Goal: Task Accomplishment & Management: Manage account settings

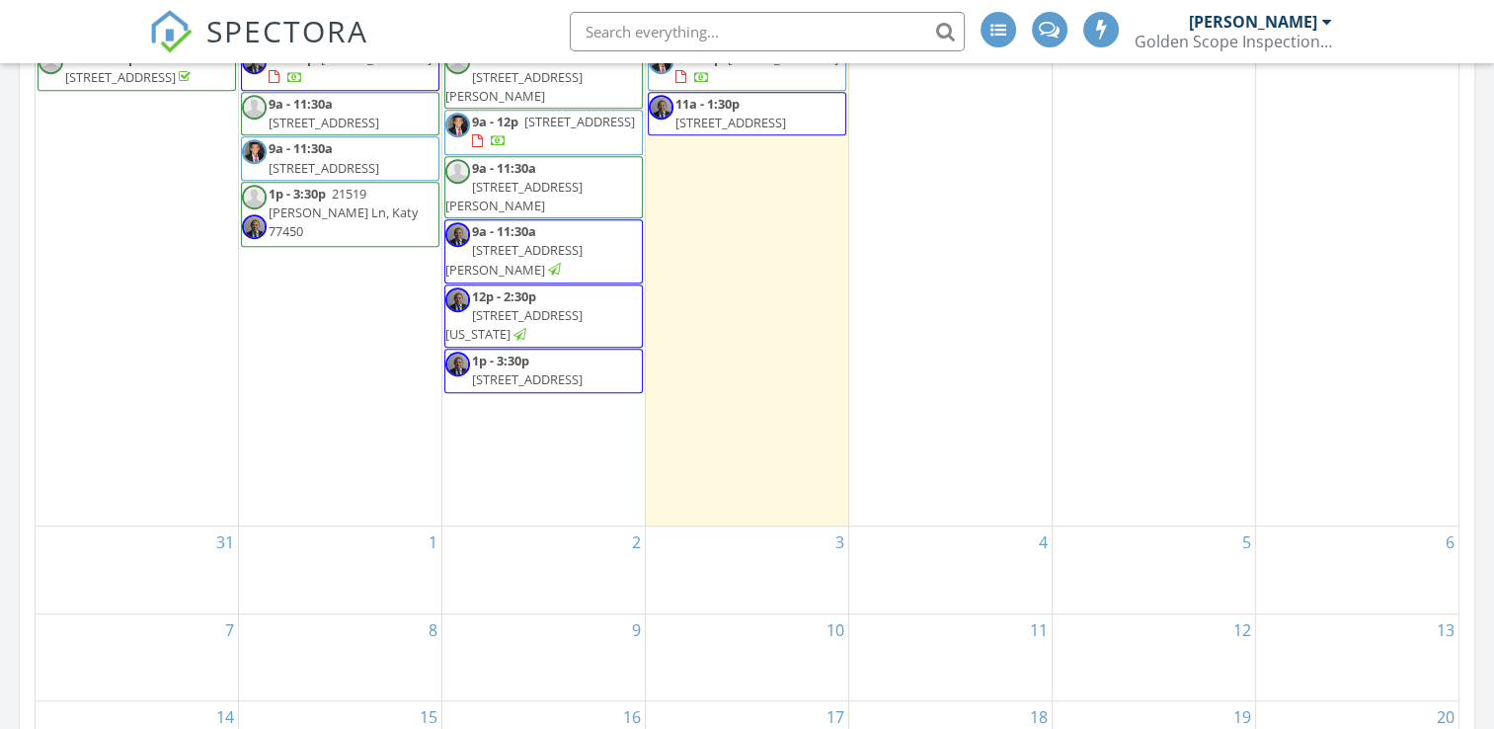
scroll to position [1185, 0]
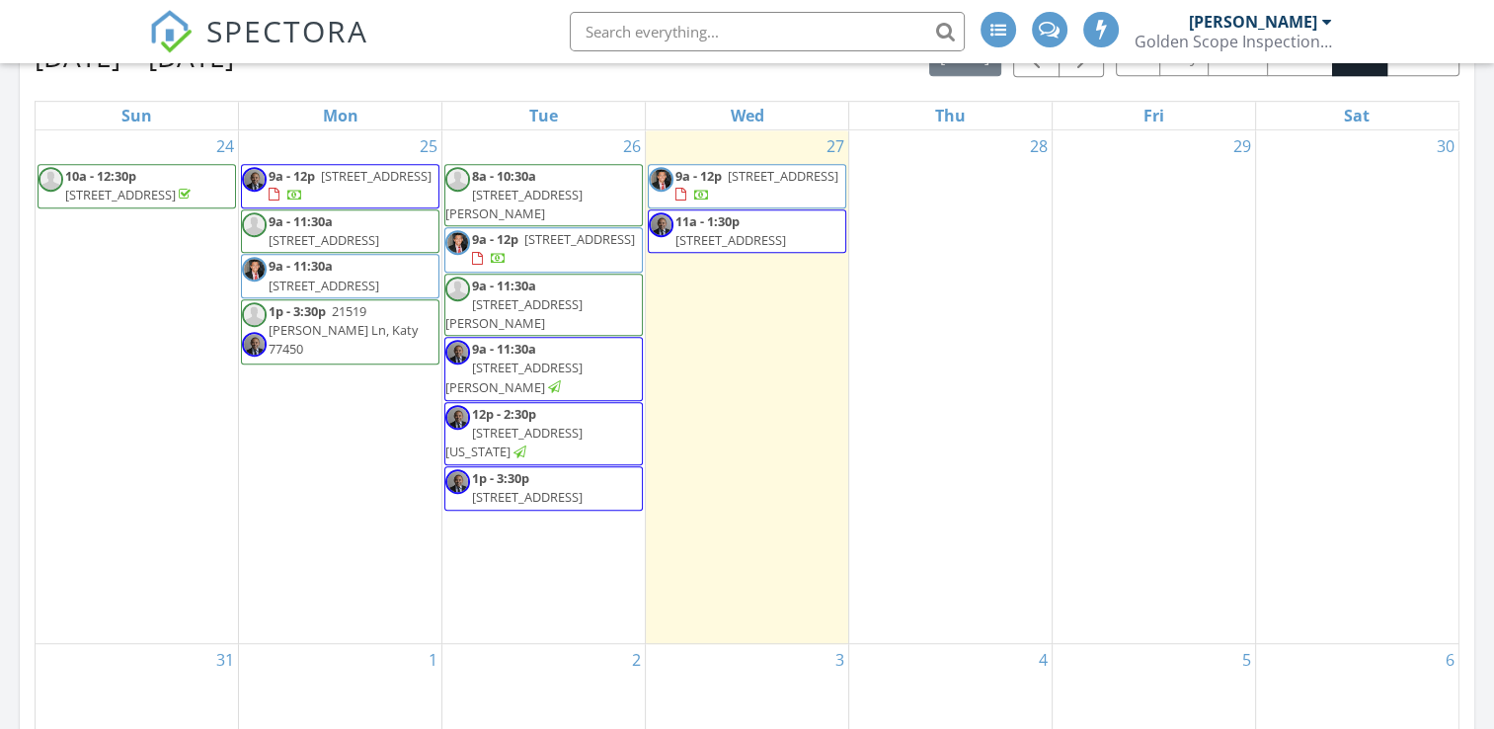
click at [583, 295] on span "12531 Ella Lee Ln, Houston 77077" at bounding box center [513, 313] width 137 height 37
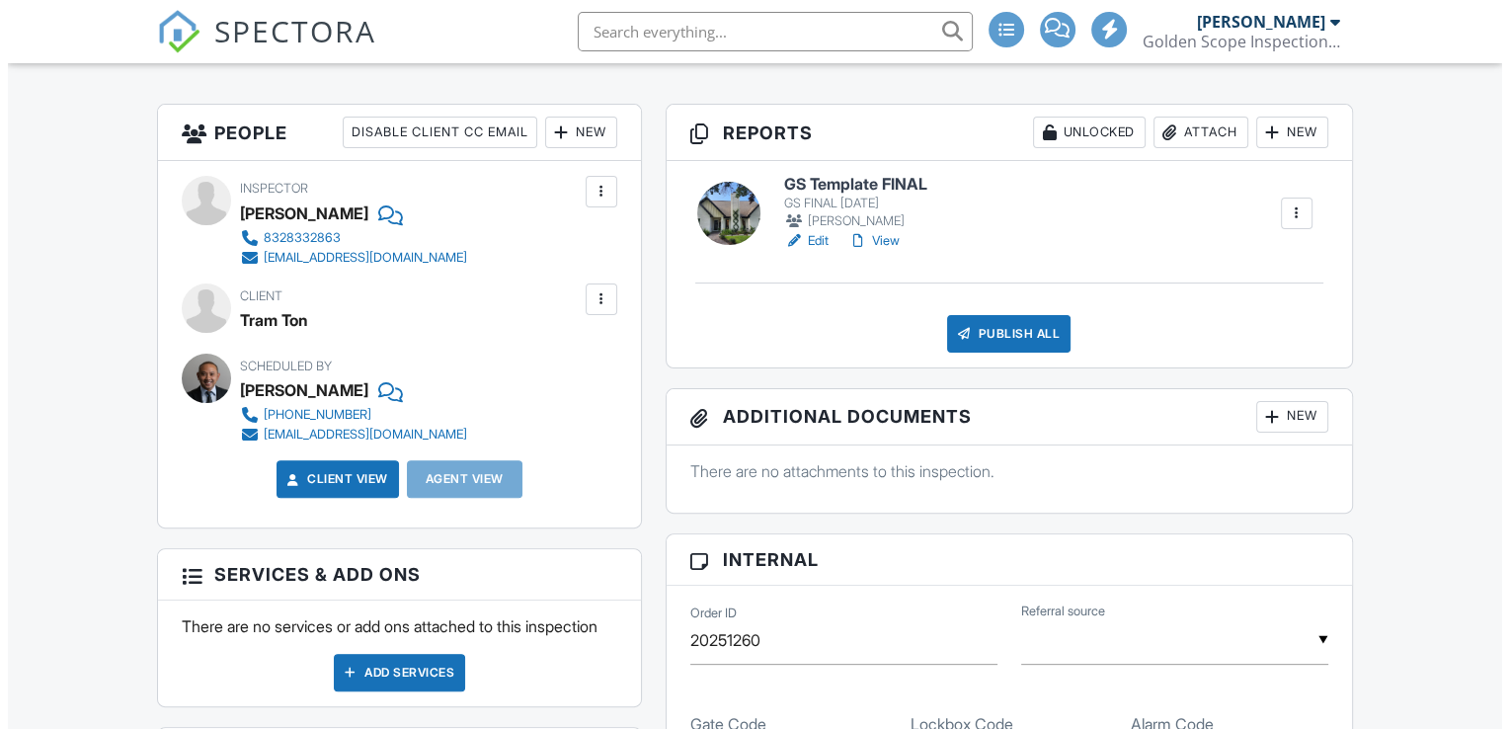
scroll to position [494, 0]
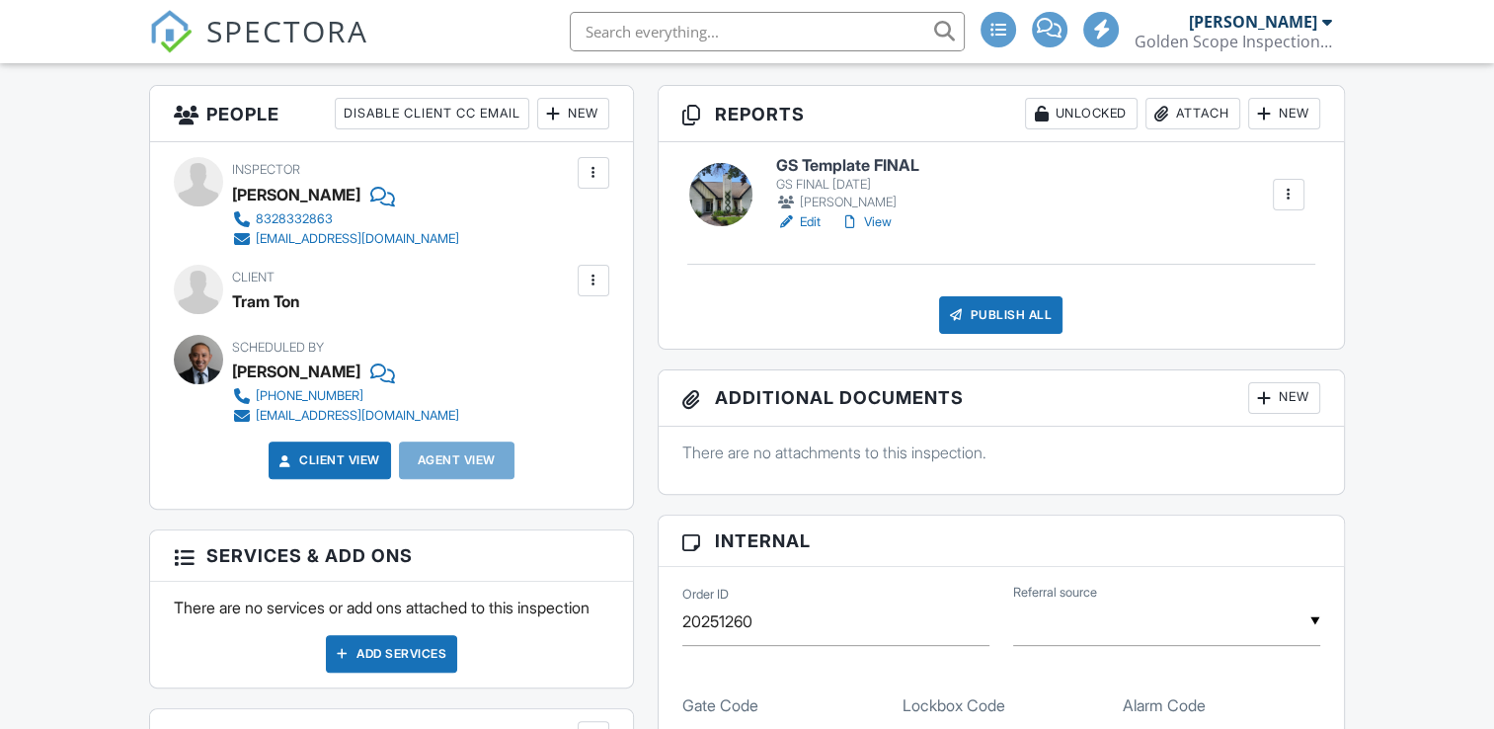
click at [1292, 190] on div at bounding box center [1289, 195] width 20 height 20
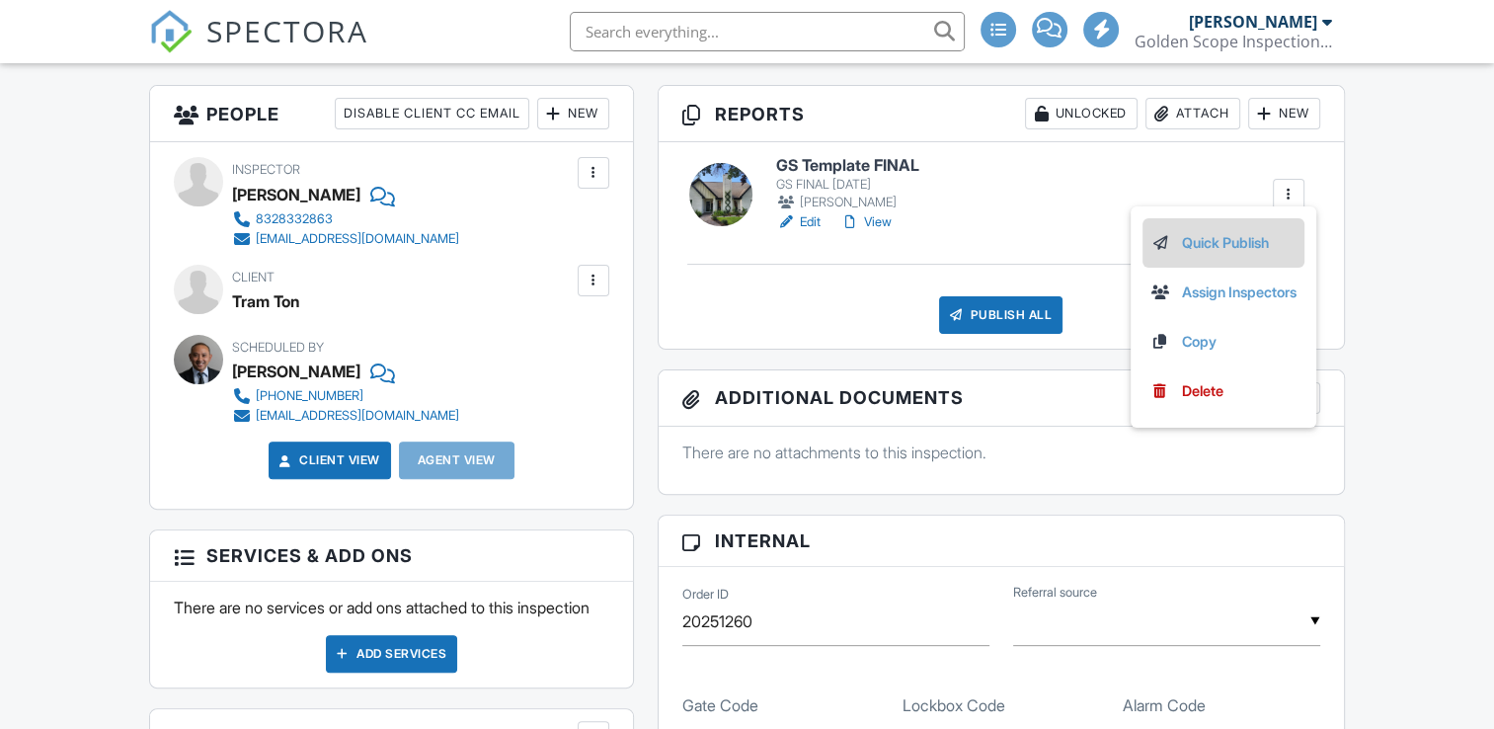
click at [1207, 241] on link "Quick Publish" at bounding box center [1224, 243] width 146 height 22
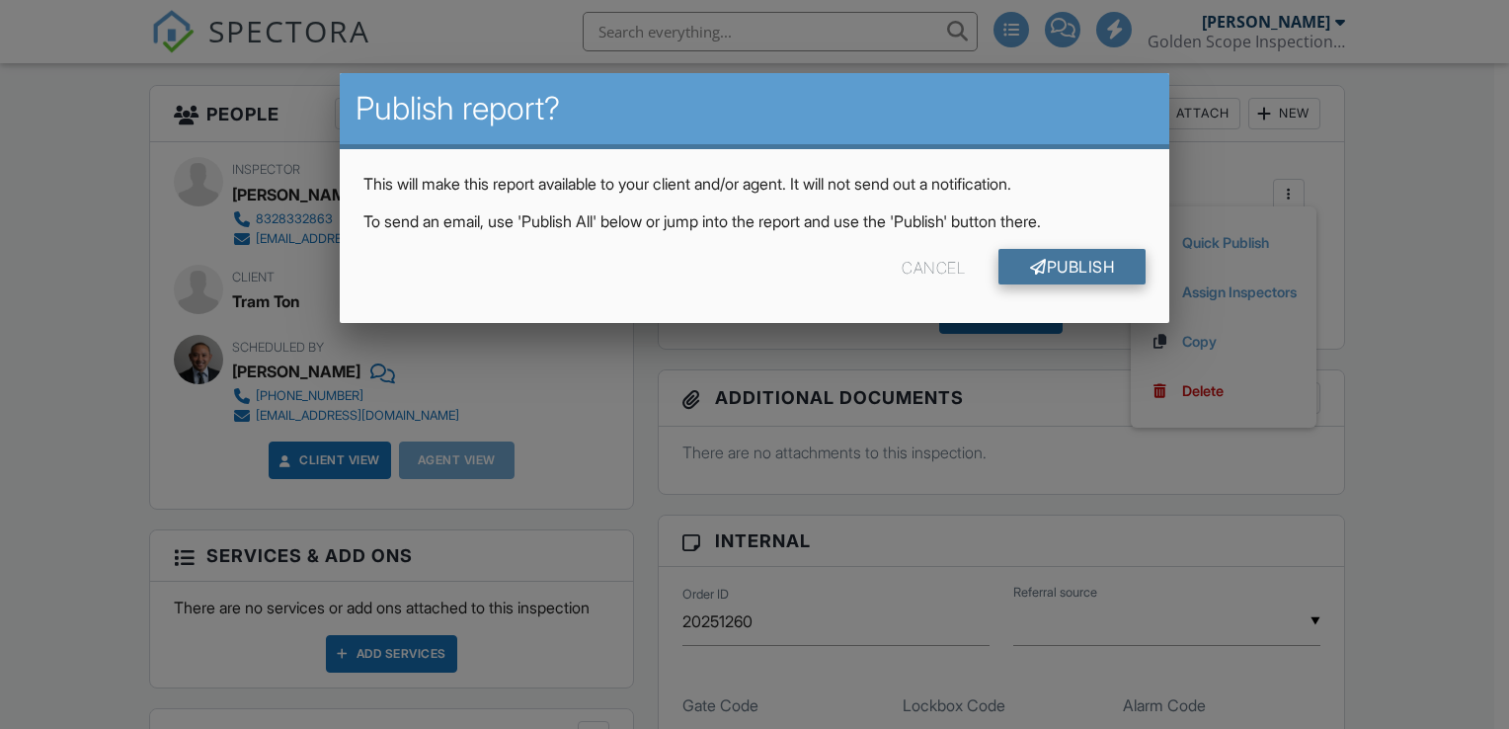
click at [1056, 263] on link "Publish" at bounding box center [1072, 267] width 147 height 36
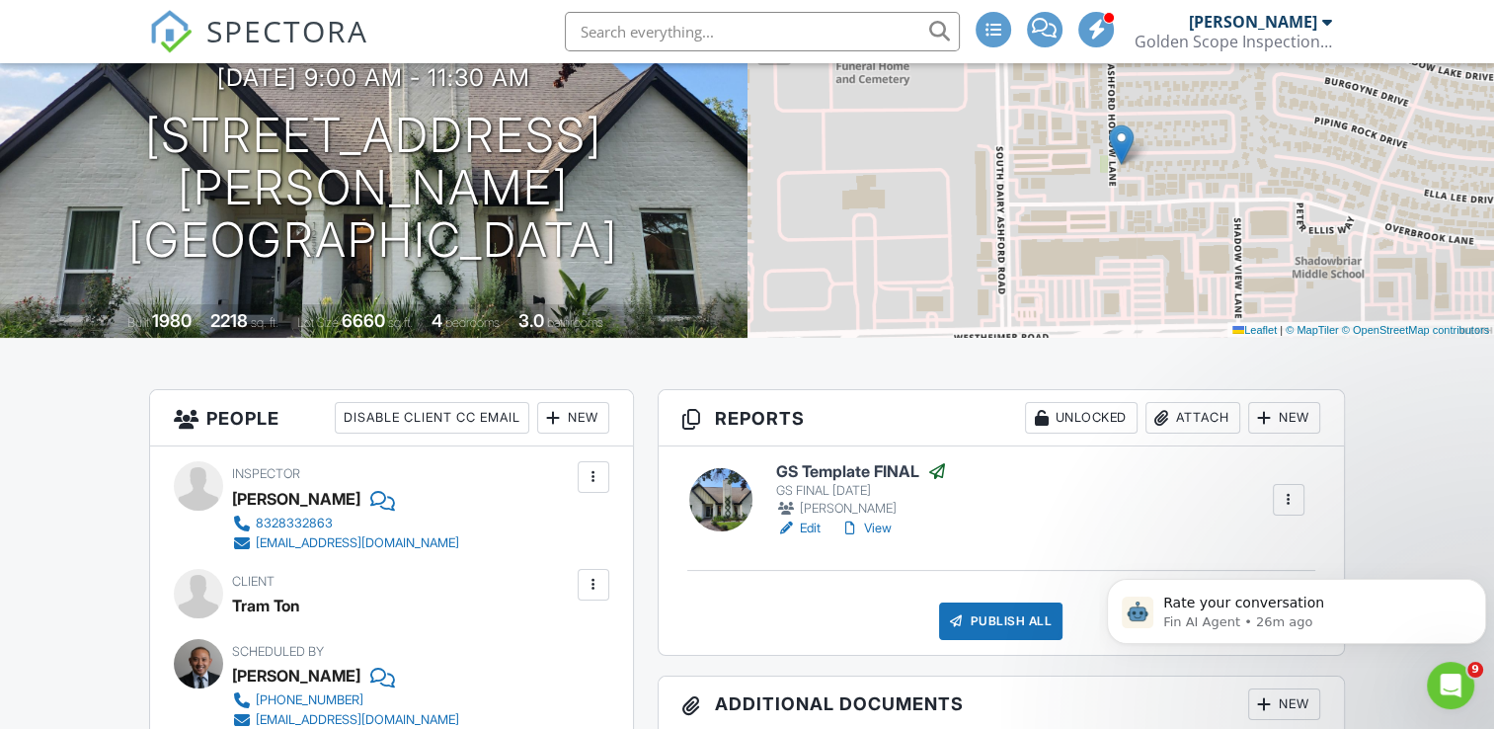
scroll to position [296, 0]
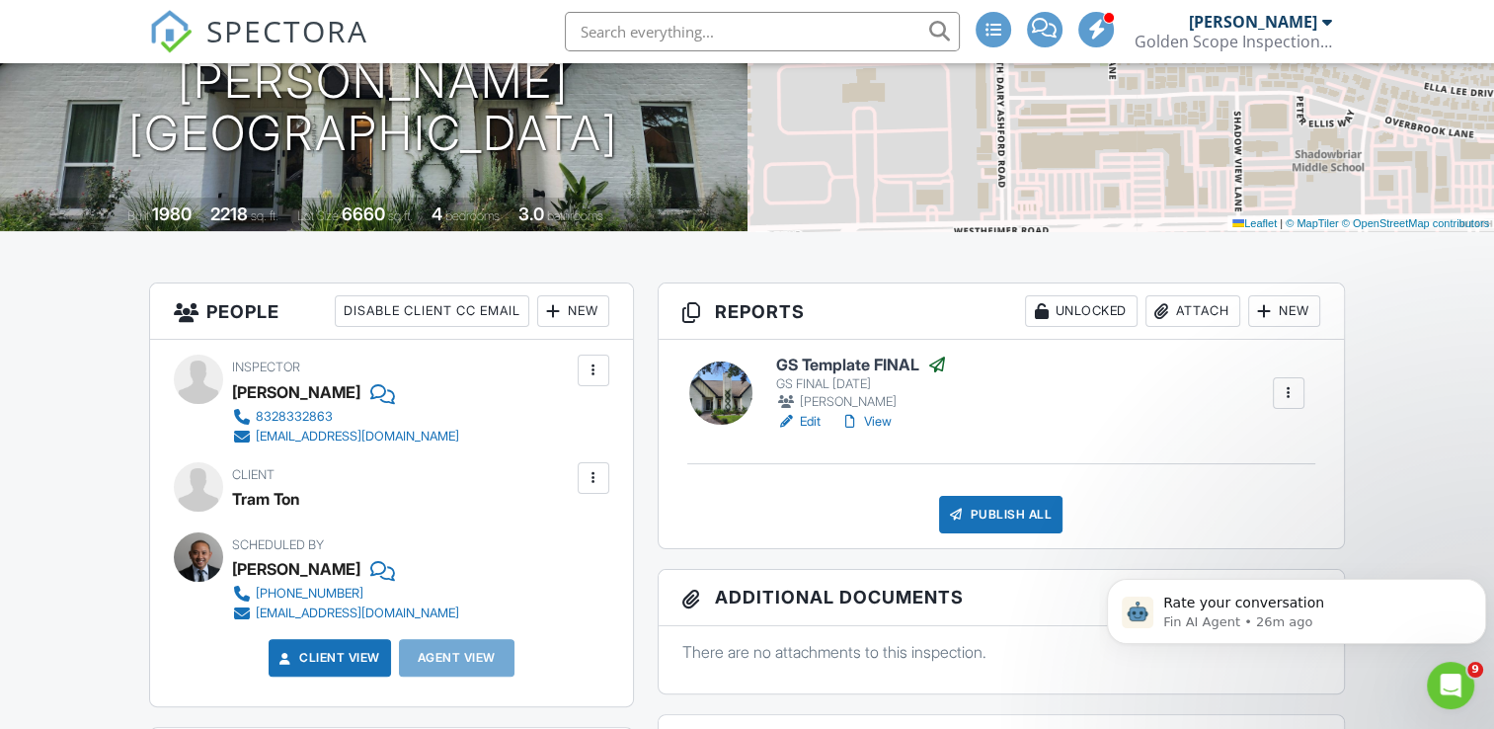
click at [940, 360] on div at bounding box center [937, 365] width 20 height 20
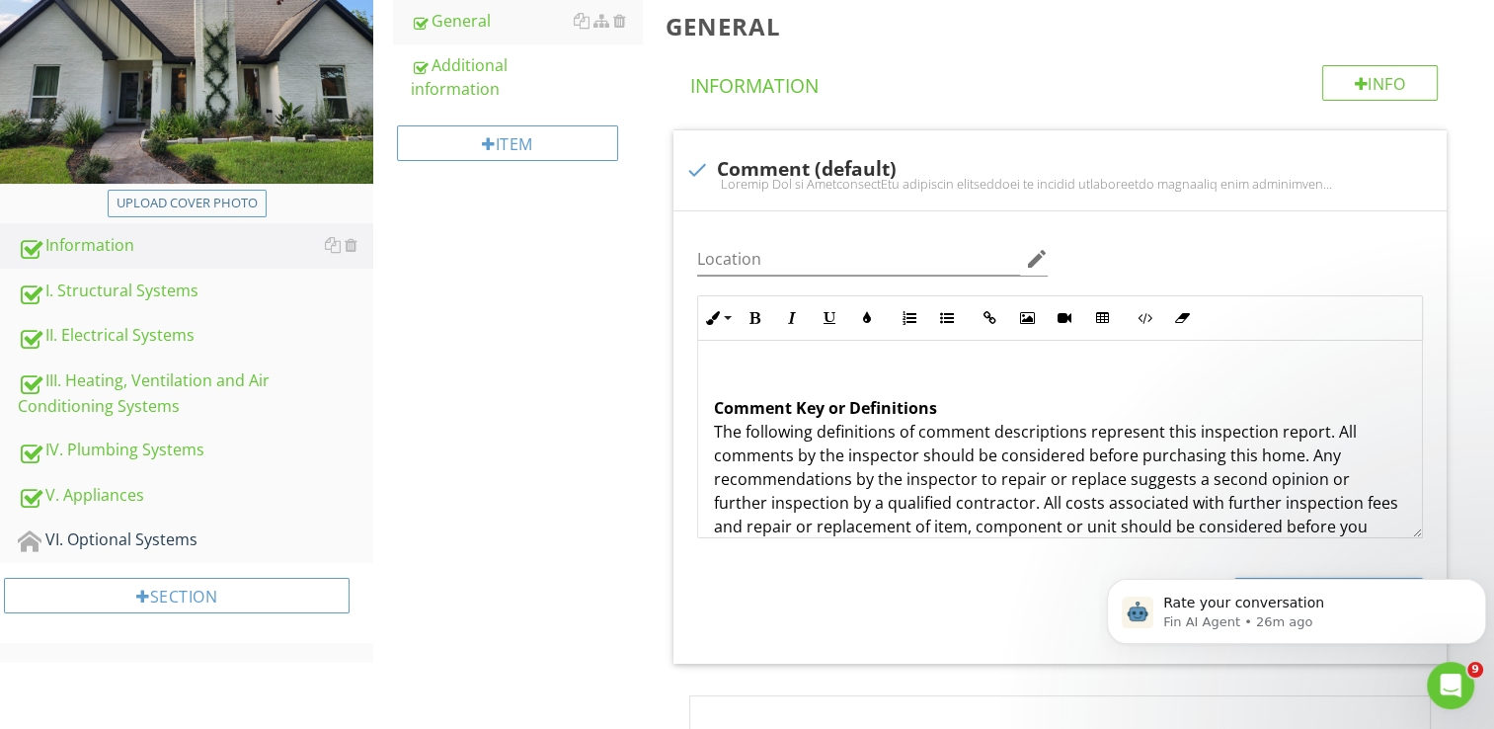
scroll to position [395, 0]
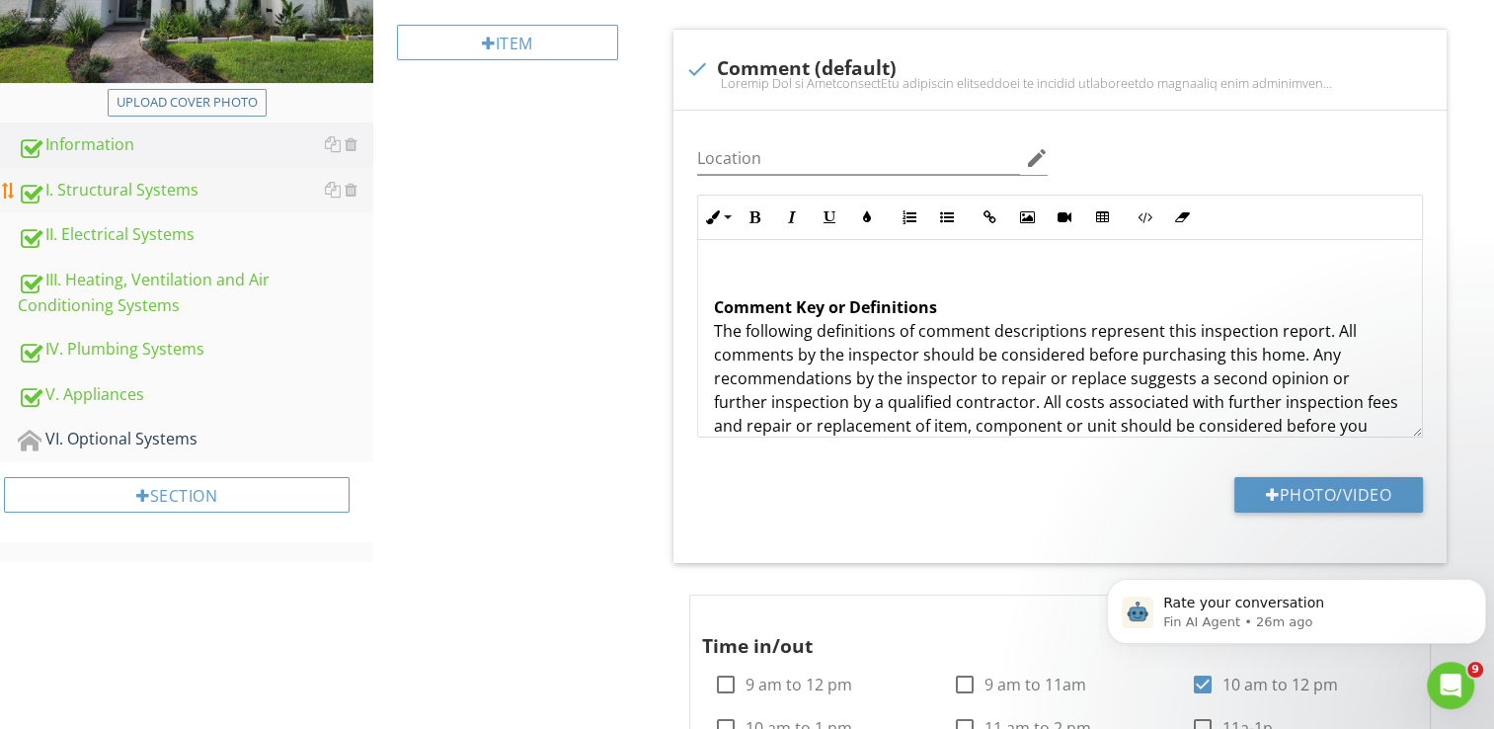
click at [158, 202] on link "I. Structural Systems" at bounding box center [196, 190] width 356 height 45
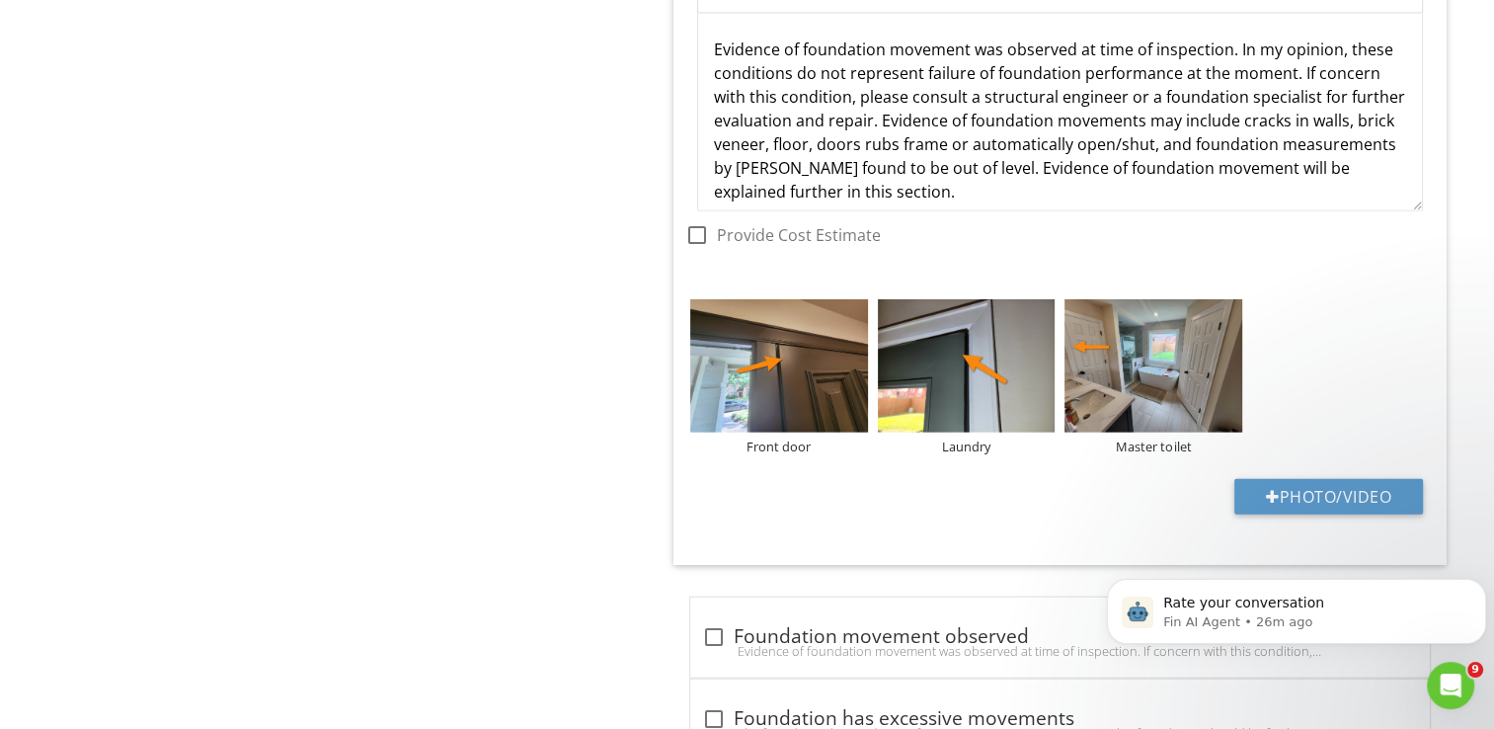
scroll to position [4759, 0]
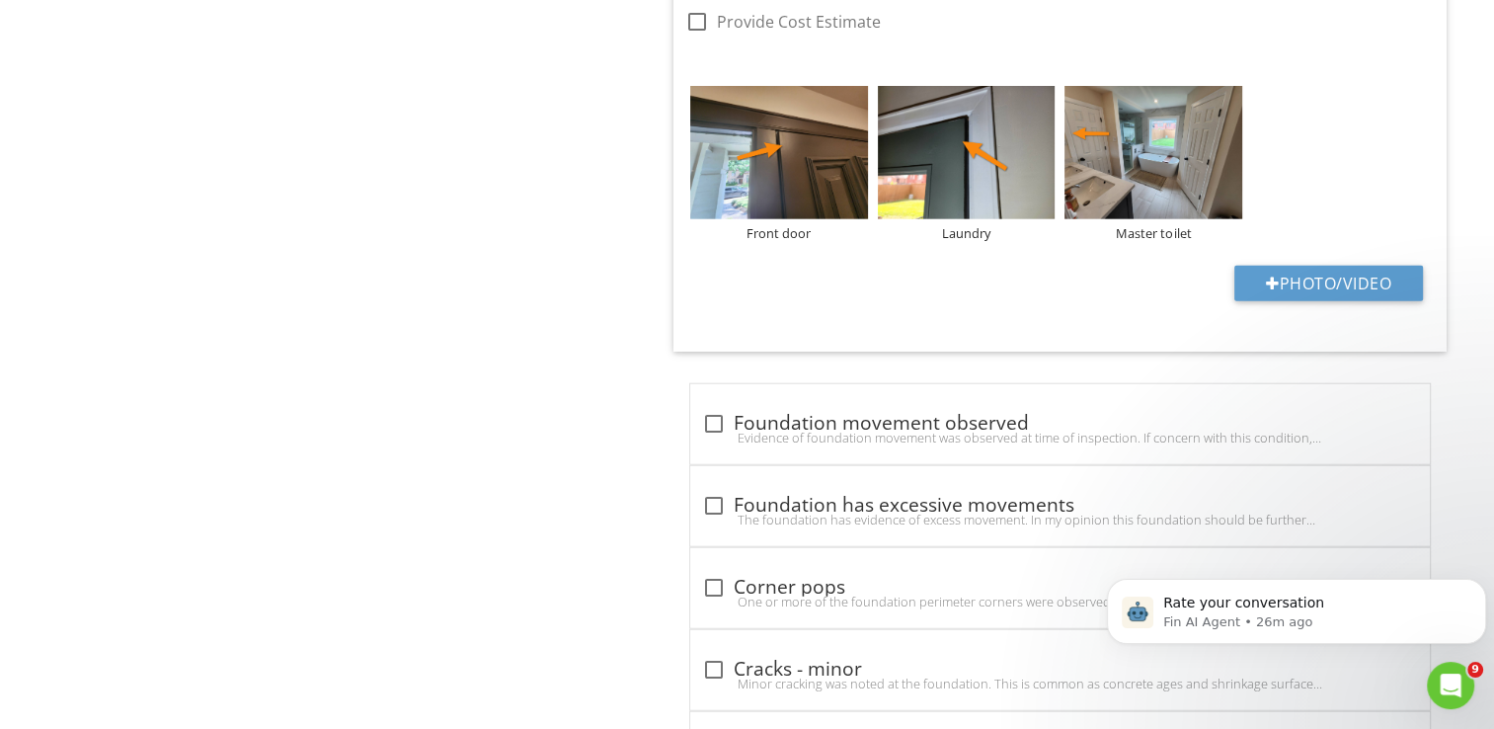
drag, startPoint x: 1489, startPoint y: 488, endPoint x: 1496, endPoint y: 456, distance: 32.4
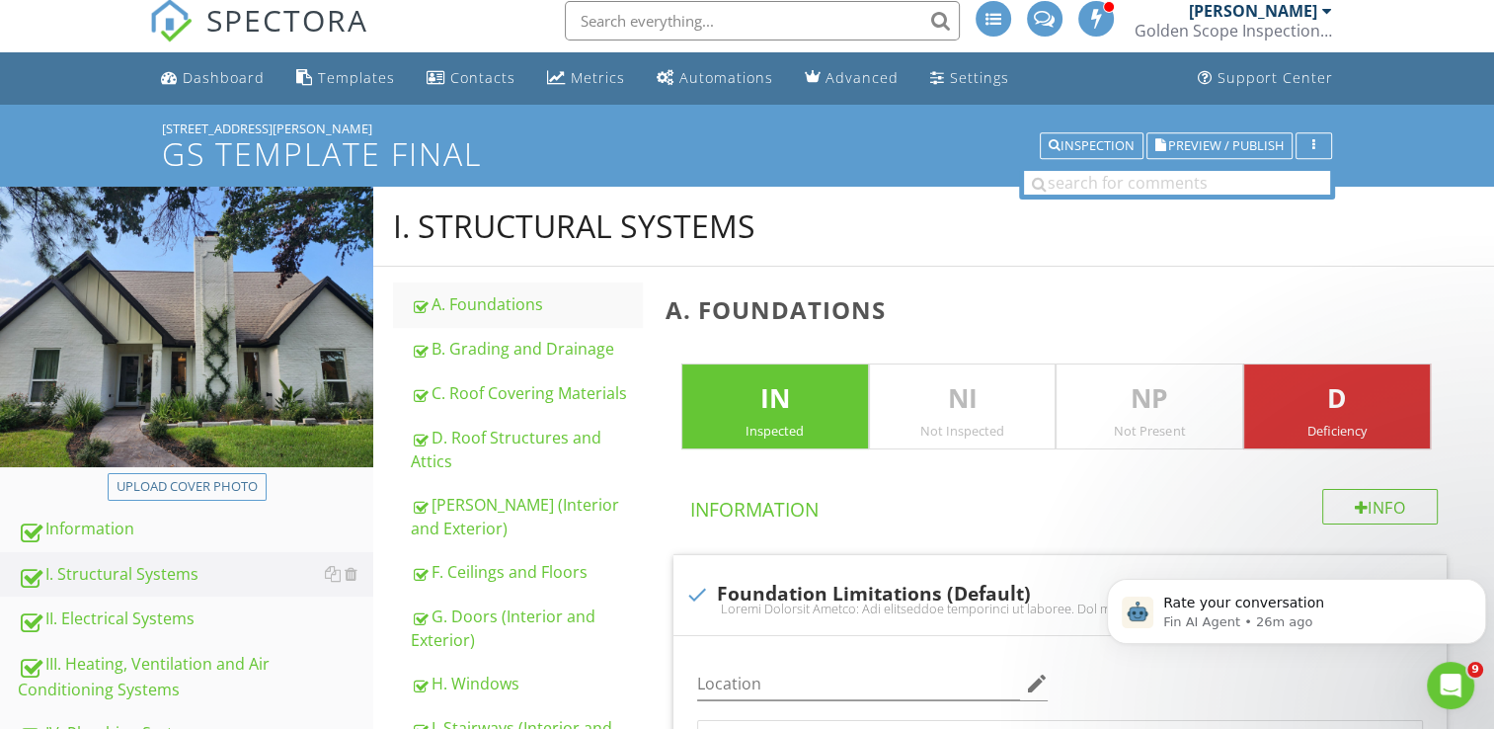
scroll to position [0, 0]
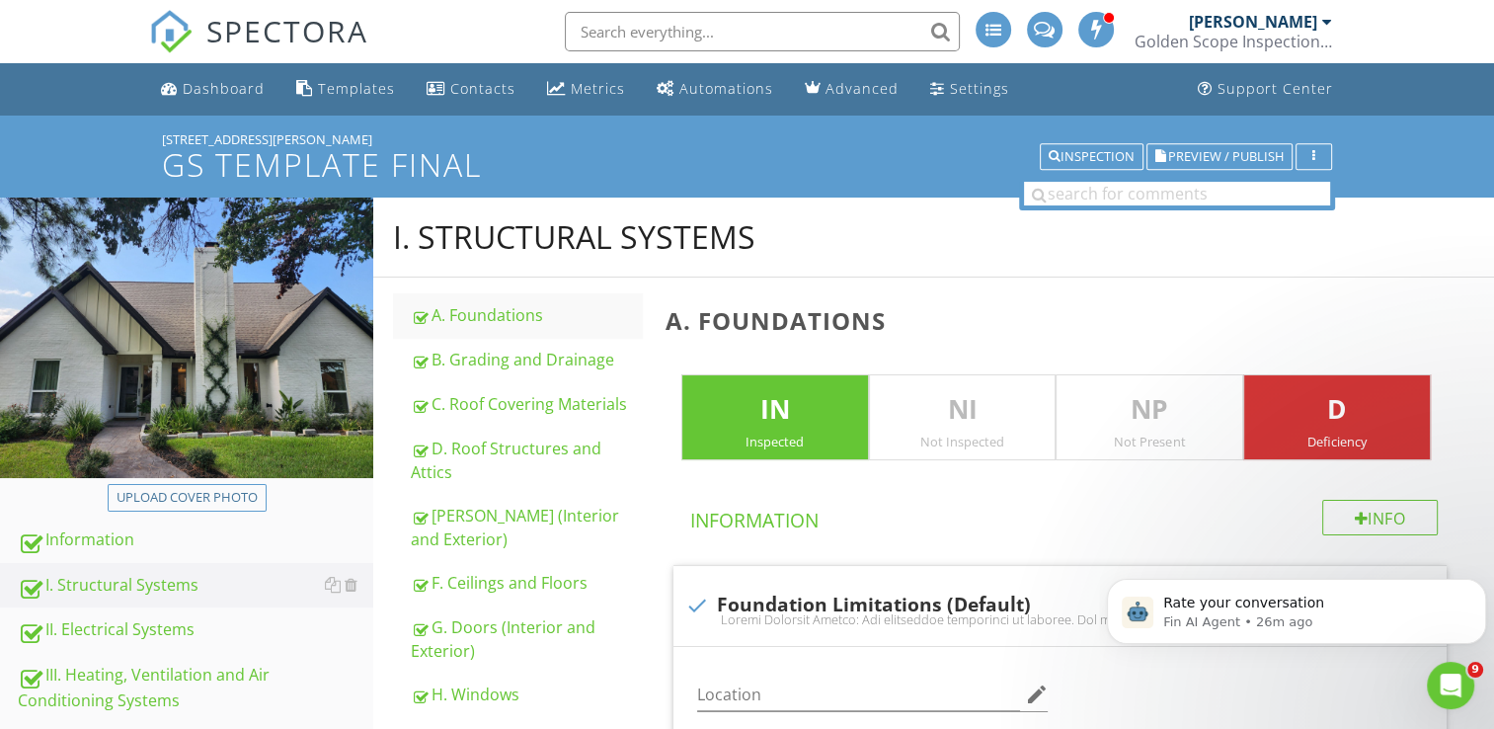
click at [1222, 329] on h3 "A. Foundations" at bounding box center [1064, 320] width 797 height 27
click at [1221, 152] on span "Preview / Publish" at bounding box center [1226, 156] width 116 height 13
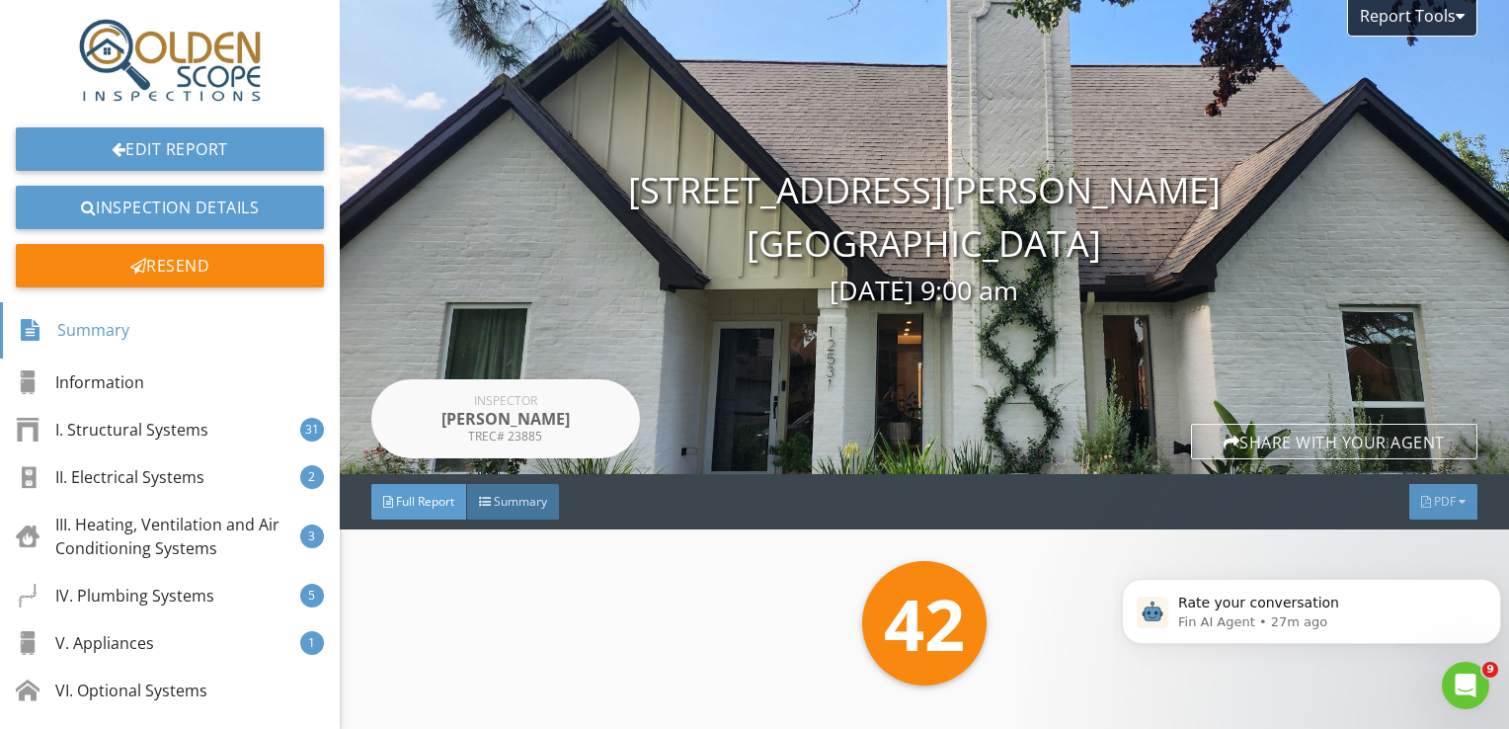
click at [1434, 494] on span "PDF" at bounding box center [1445, 501] width 22 height 17
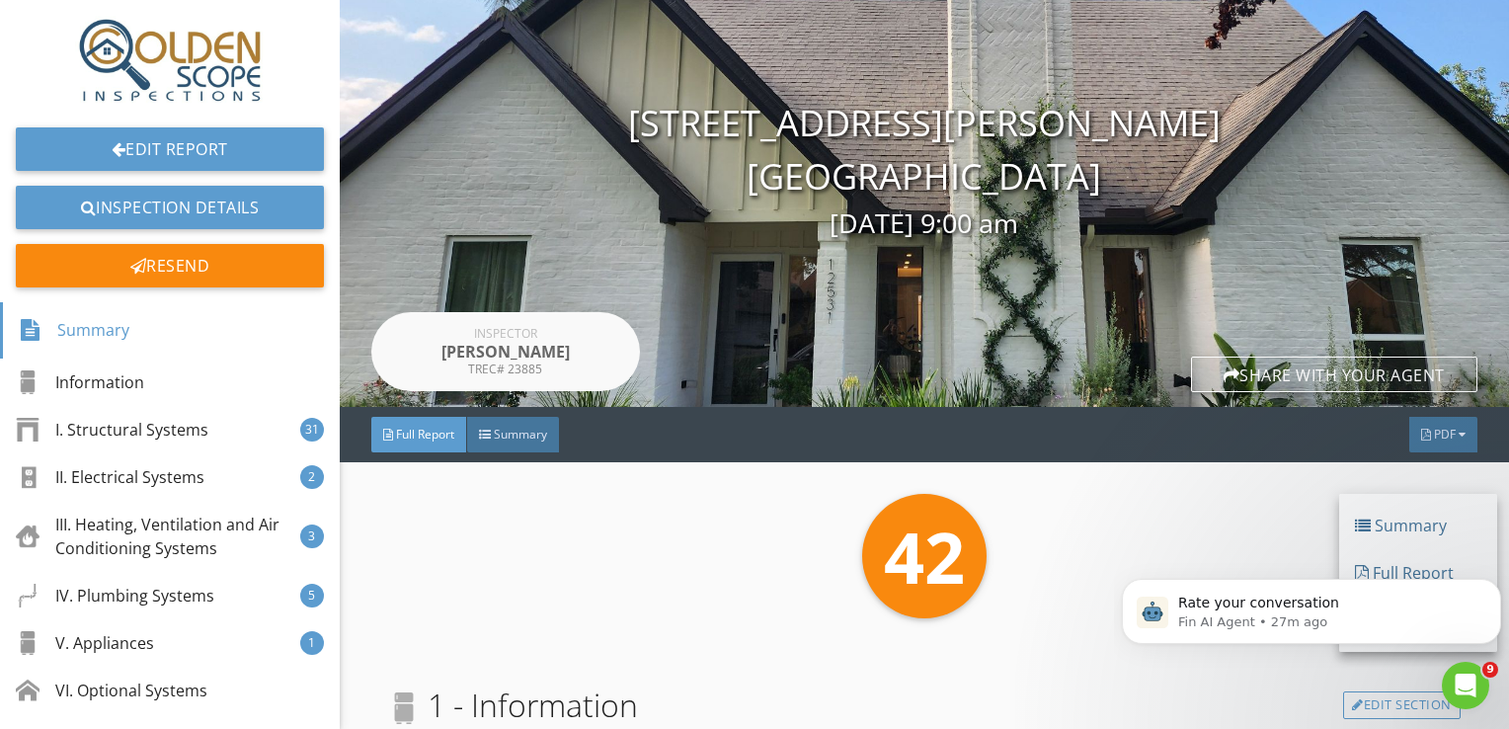
scroll to position [99, 0]
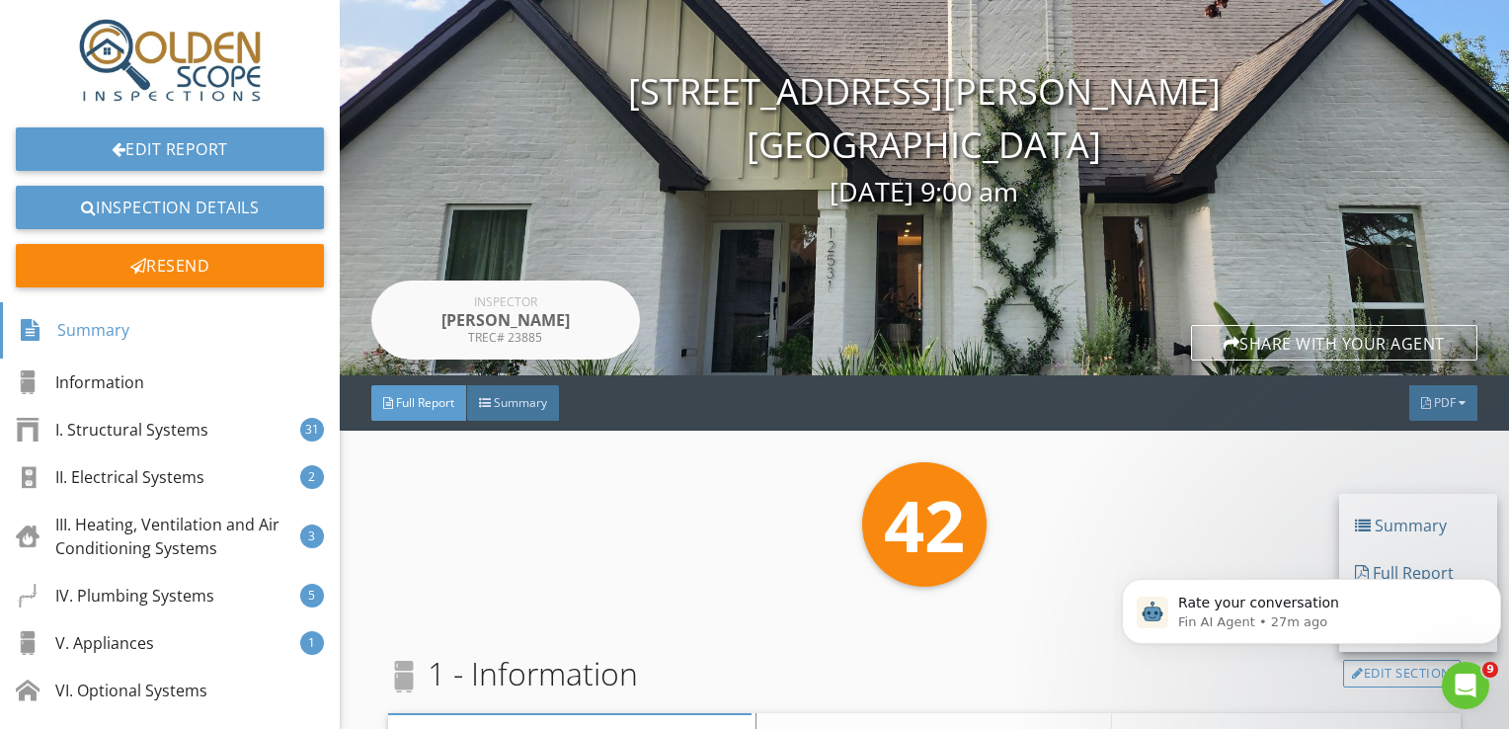
click at [1401, 574] on body "Rate your conversation Fin AI Agent • 27m ago" at bounding box center [1311, 606] width 379 height 122
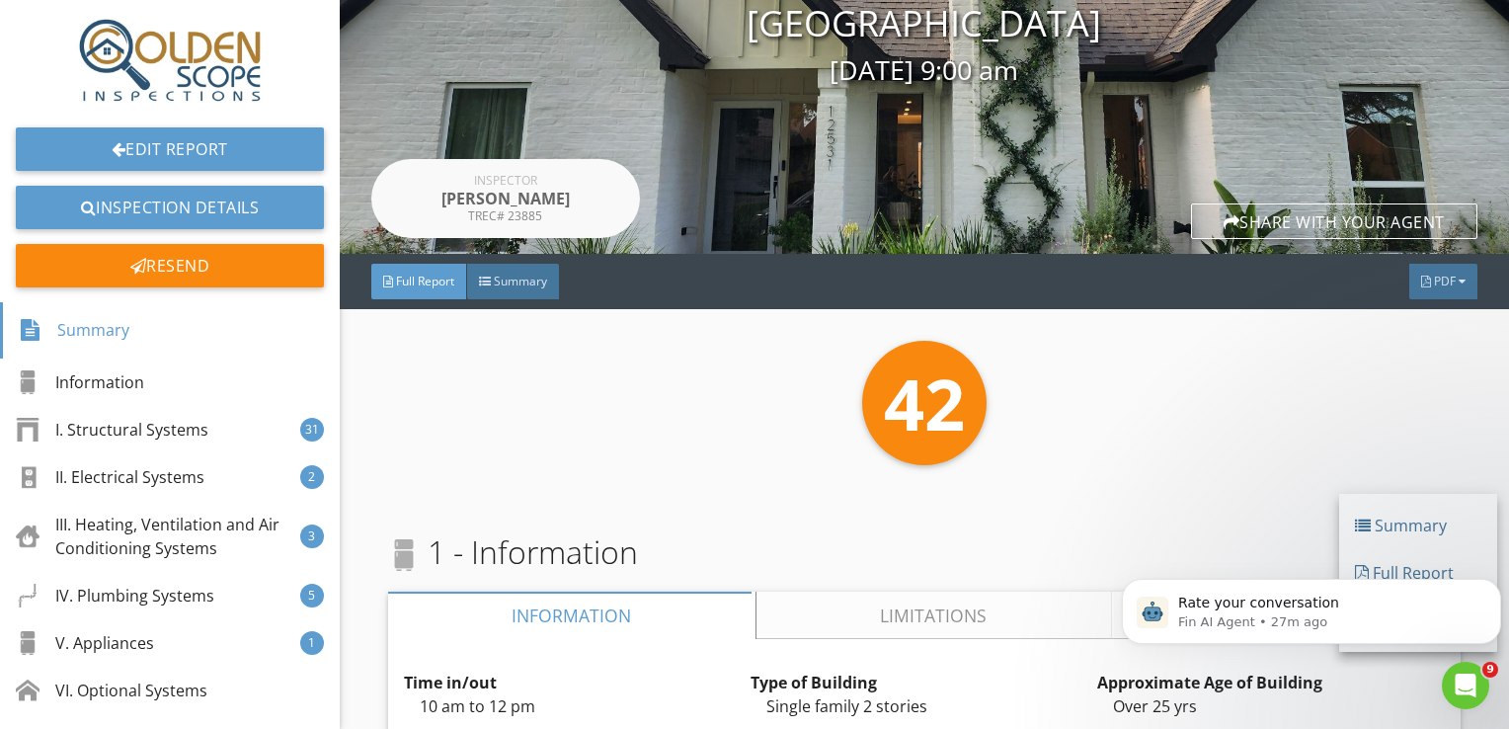
scroll to position [296, 0]
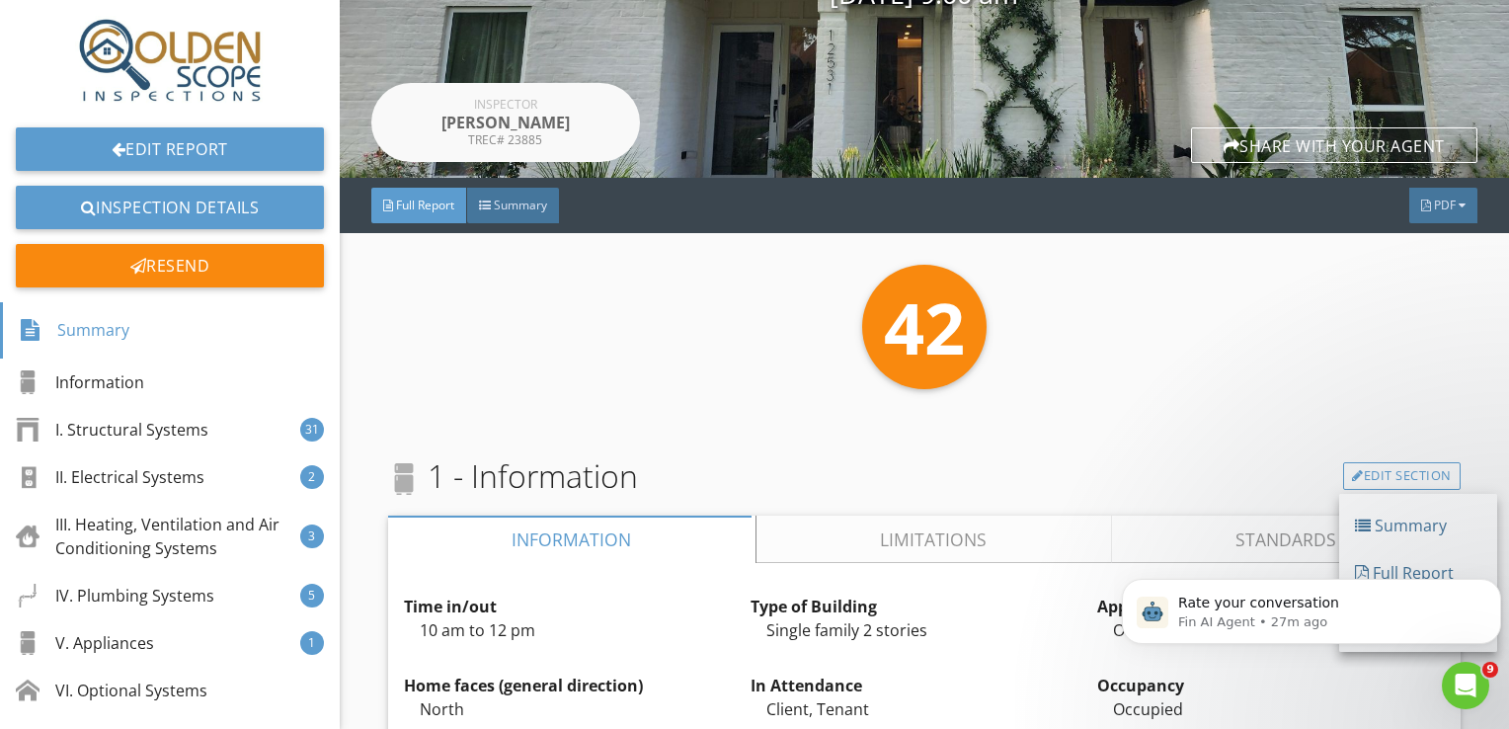
click at [1387, 568] on body "Rate your conversation Fin AI Agent • 27m ago" at bounding box center [1311, 606] width 379 height 122
click at [1491, 589] on icon "Dismiss notification" at bounding box center [1495, 584] width 11 height 11
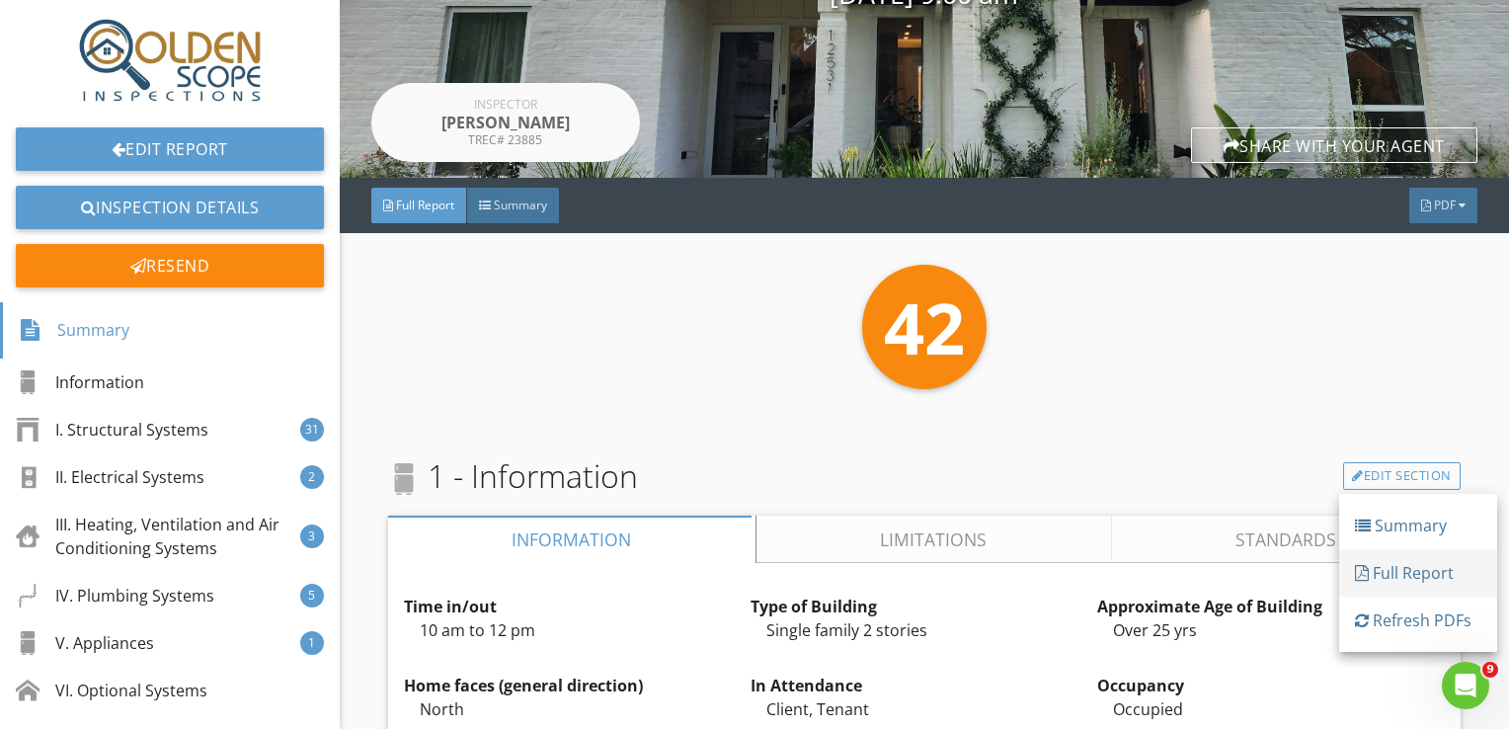
click at [1395, 572] on div "Full Report" at bounding box center [1418, 573] width 126 height 24
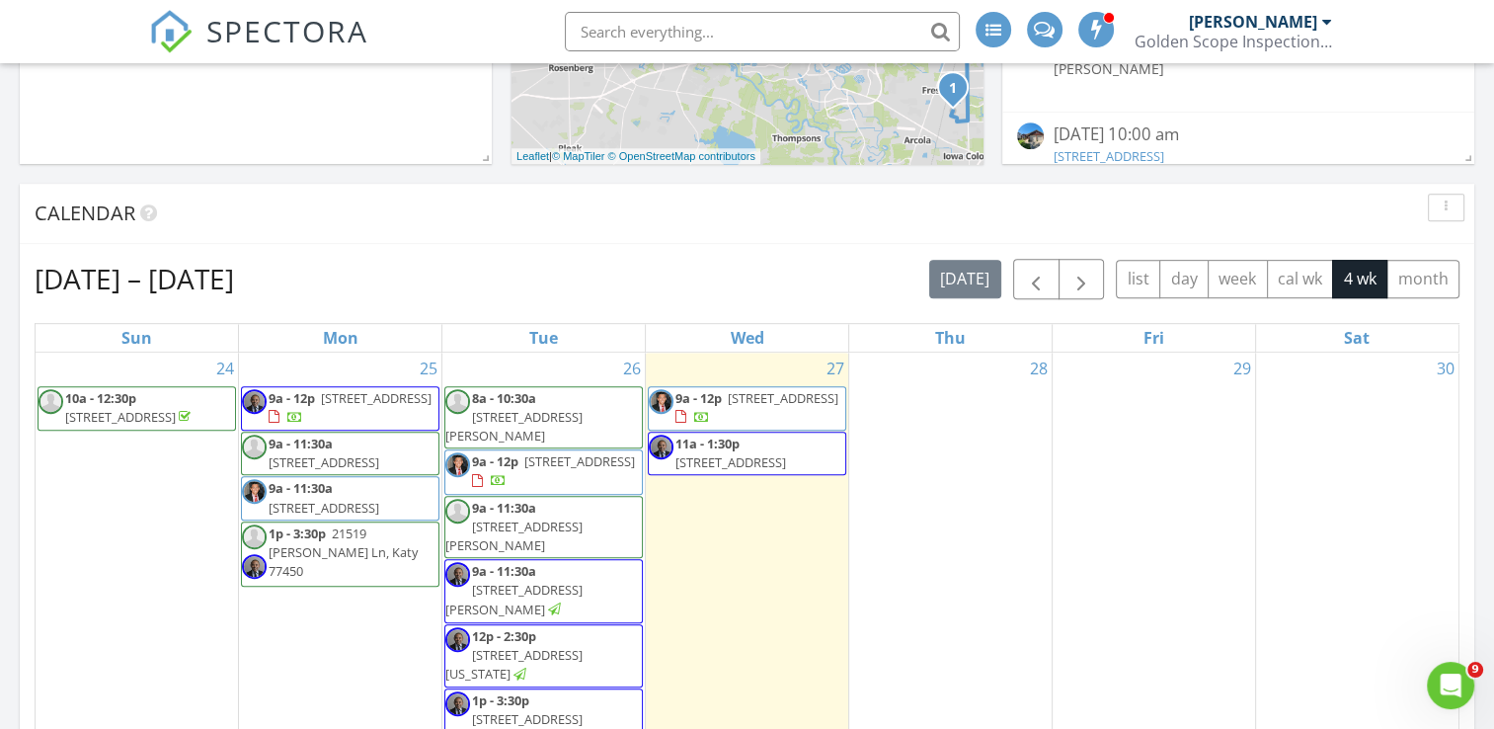
scroll to position [1086, 0]
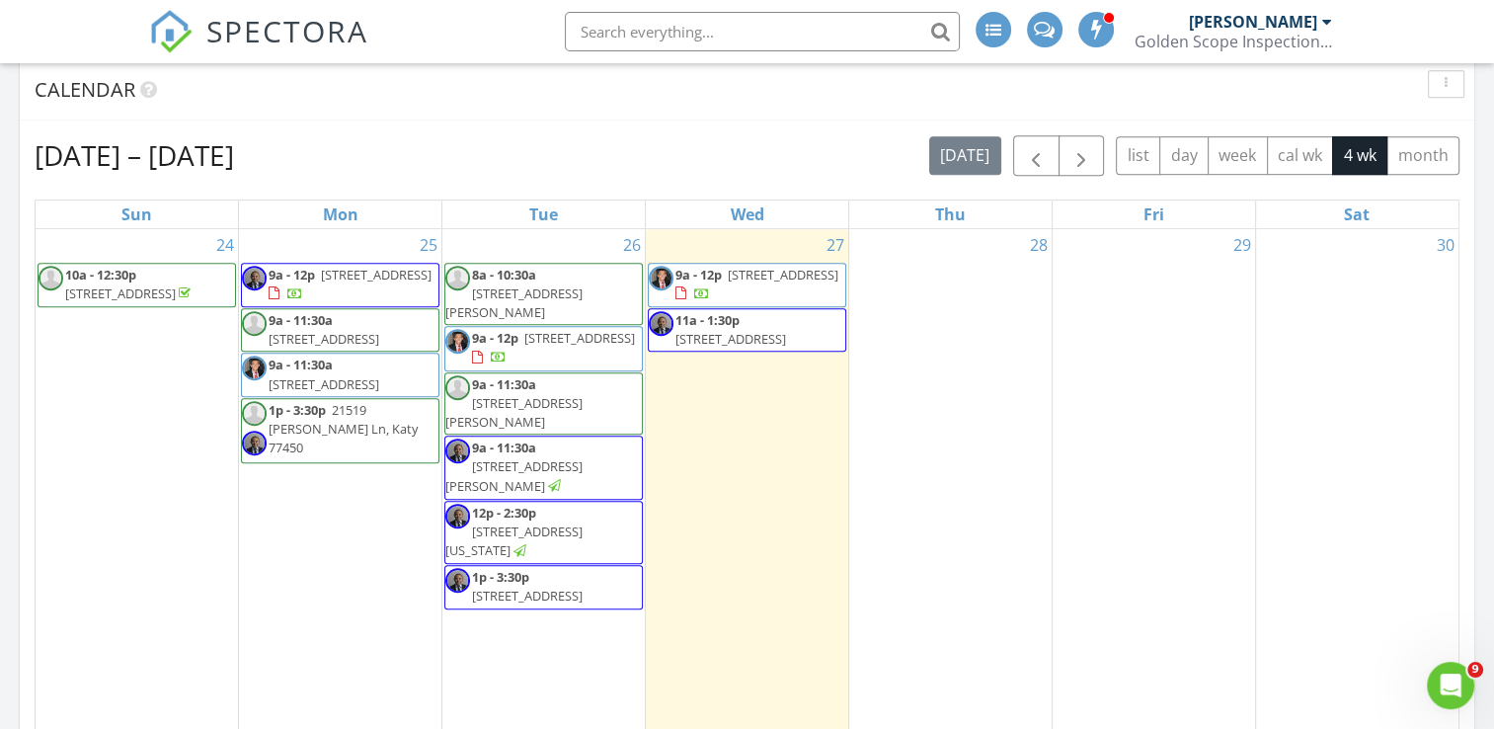
drag, startPoint x: 576, startPoint y: 393, endPoint x: 585, endPoint y: 369, distance: 25.3
click at [583, 394] on span "[STREET_ADDRESS][PERSON_NAME]" at bounding box center [513, 412] width 137 height 37
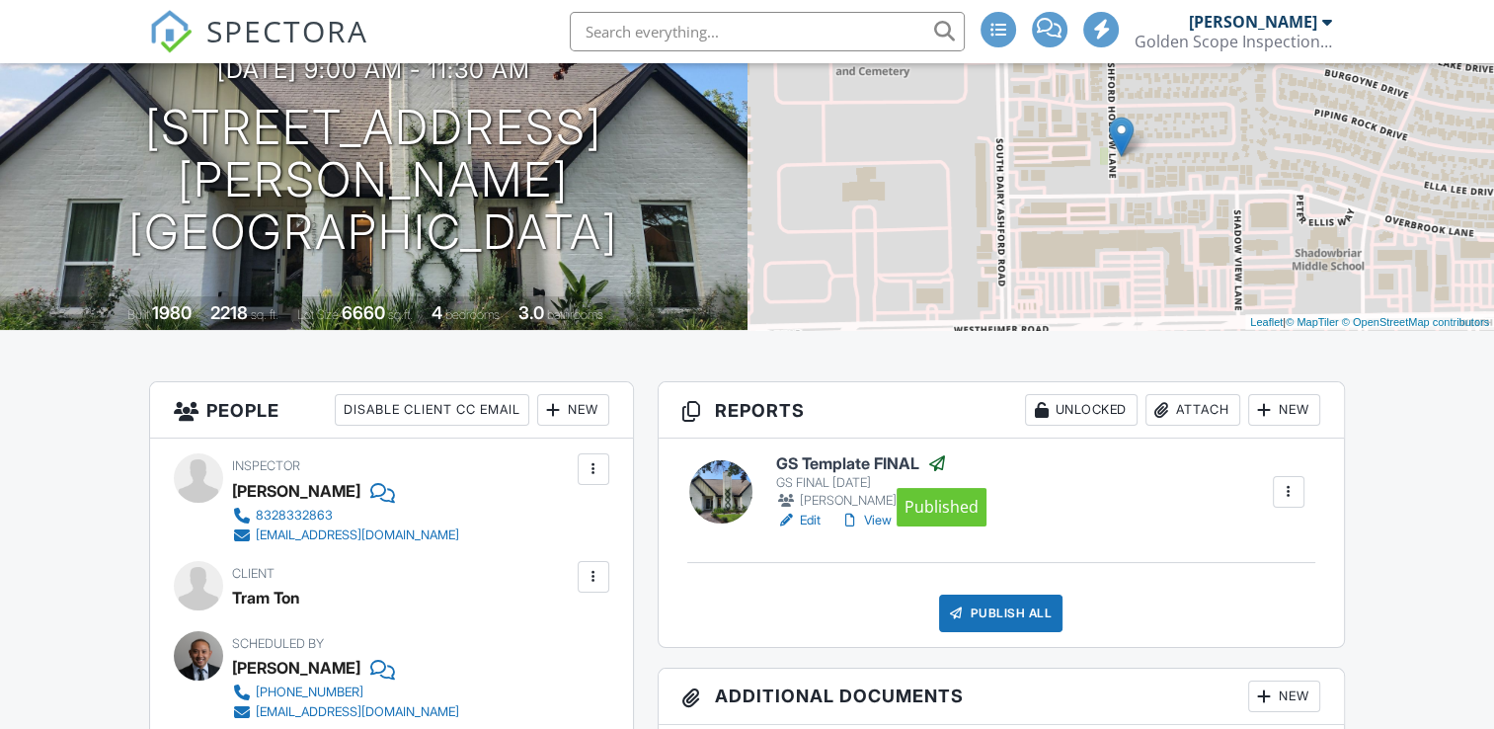
click at [942, 466] on div at bounding box center [937, 463] width 20 height 20
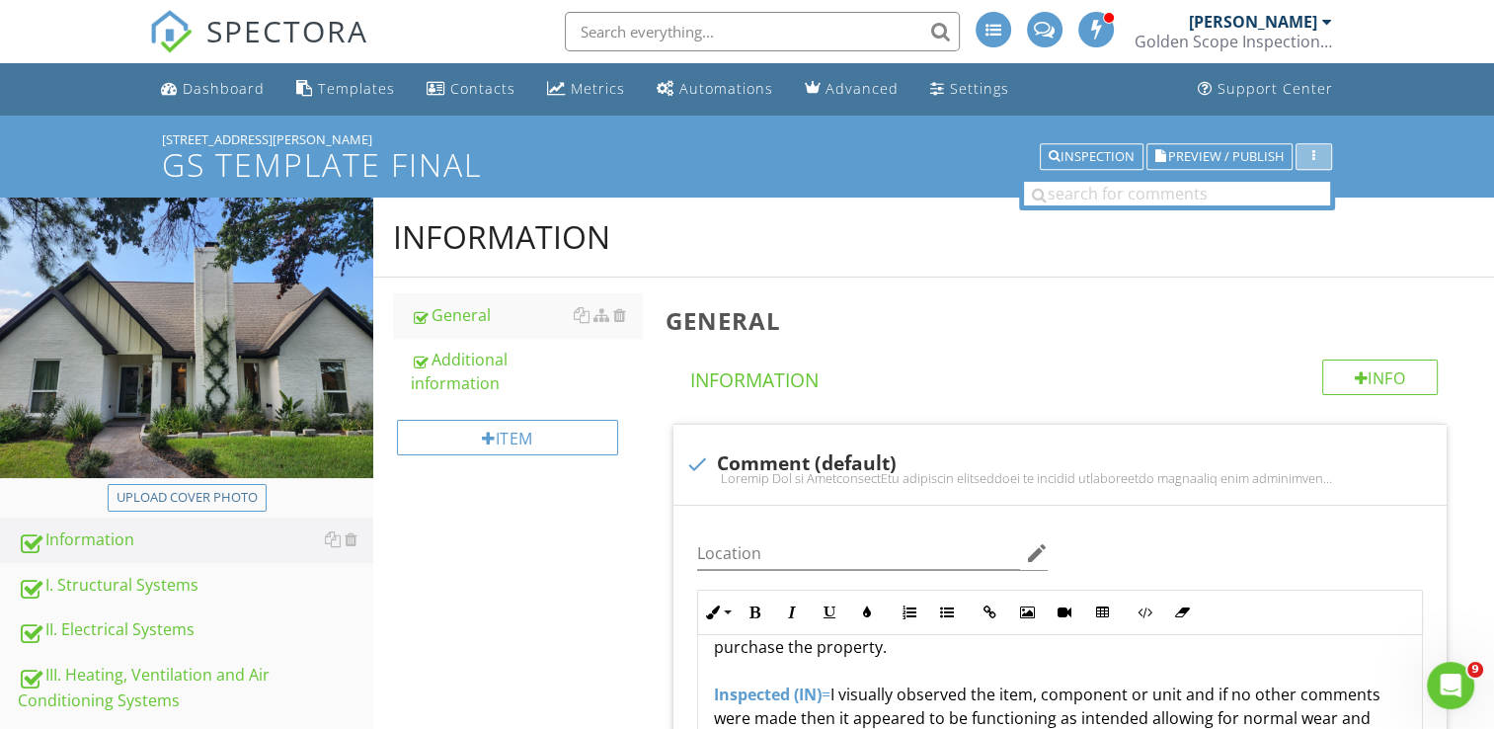
click at [1309, 152] on div "button" at bounding box center [1314, 157] width 19 height 14
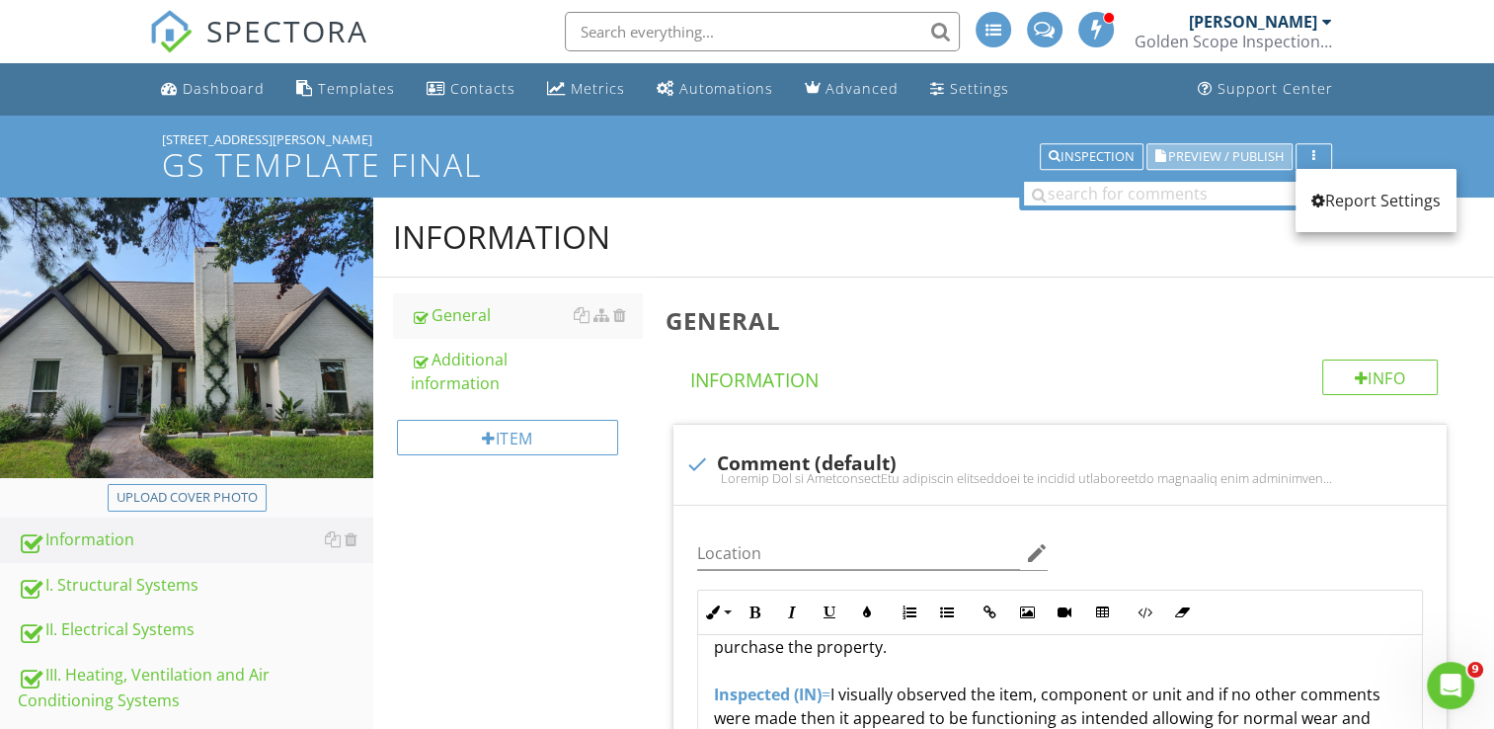
click at [1251, 151] on span "Preview / Publish" at bounding box center [1226, 156] width 116 height 13
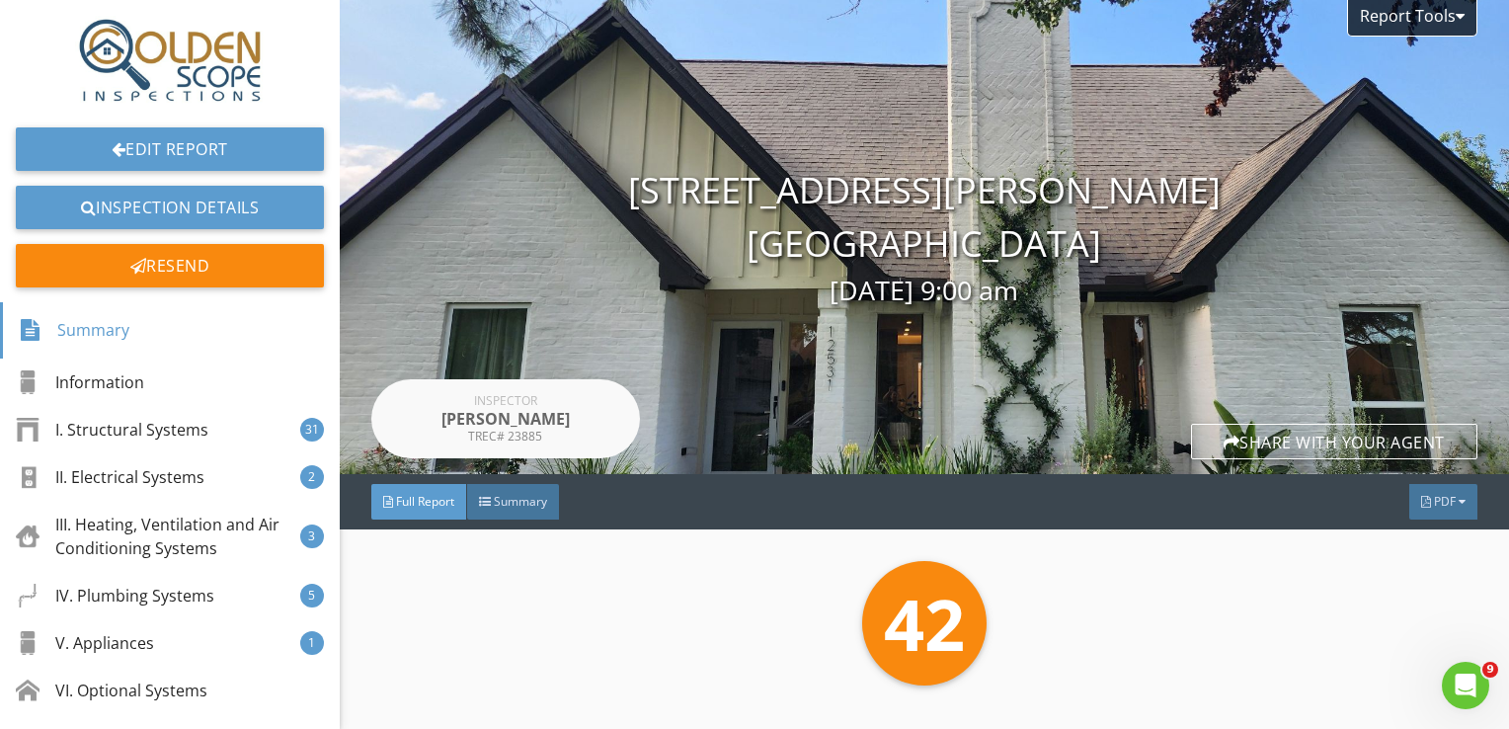
click at [1434, 495] on span "PDF" at bounding box center [1445, 501] width 22 height 17
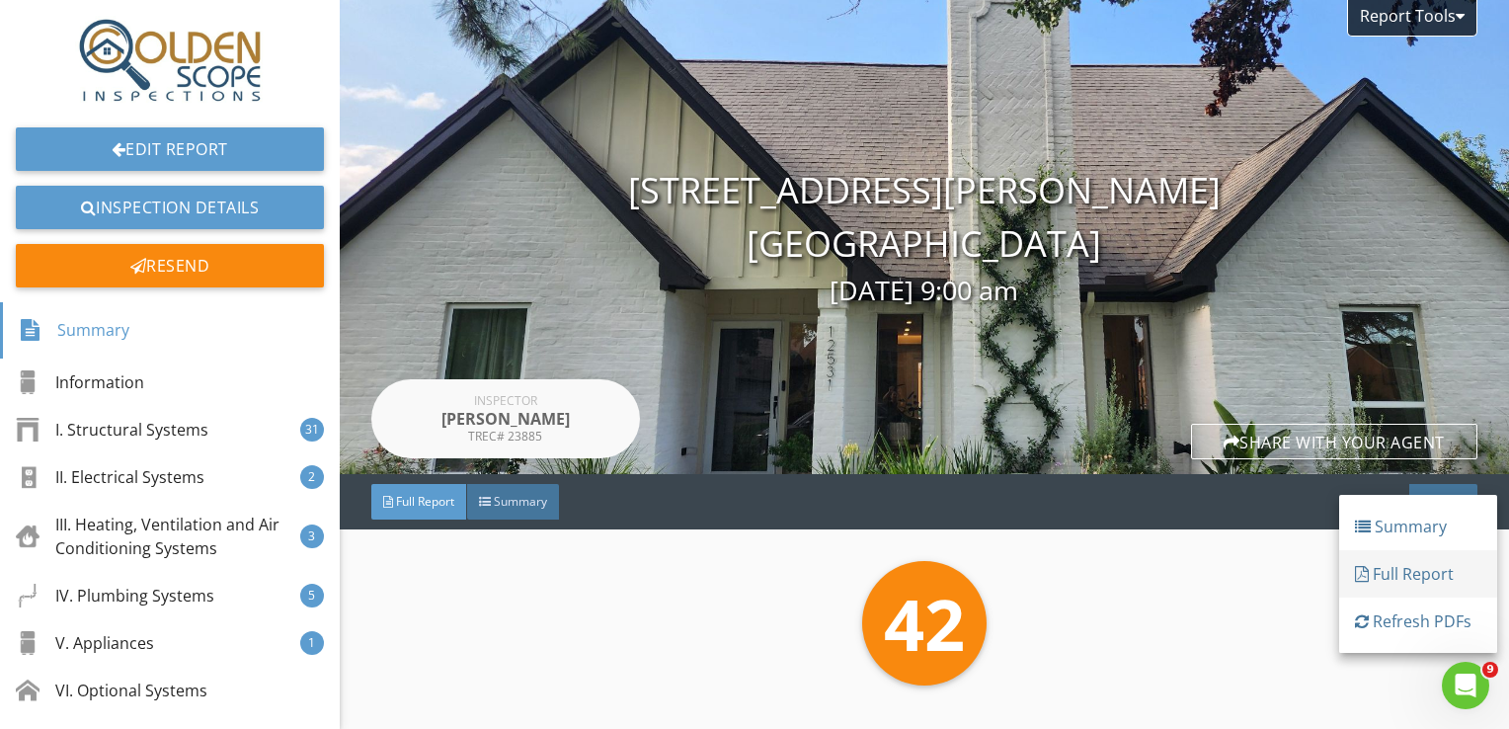
click at [1412, 586] on link "Full Report" at bounding box center [1418, 573] width 158 height 47
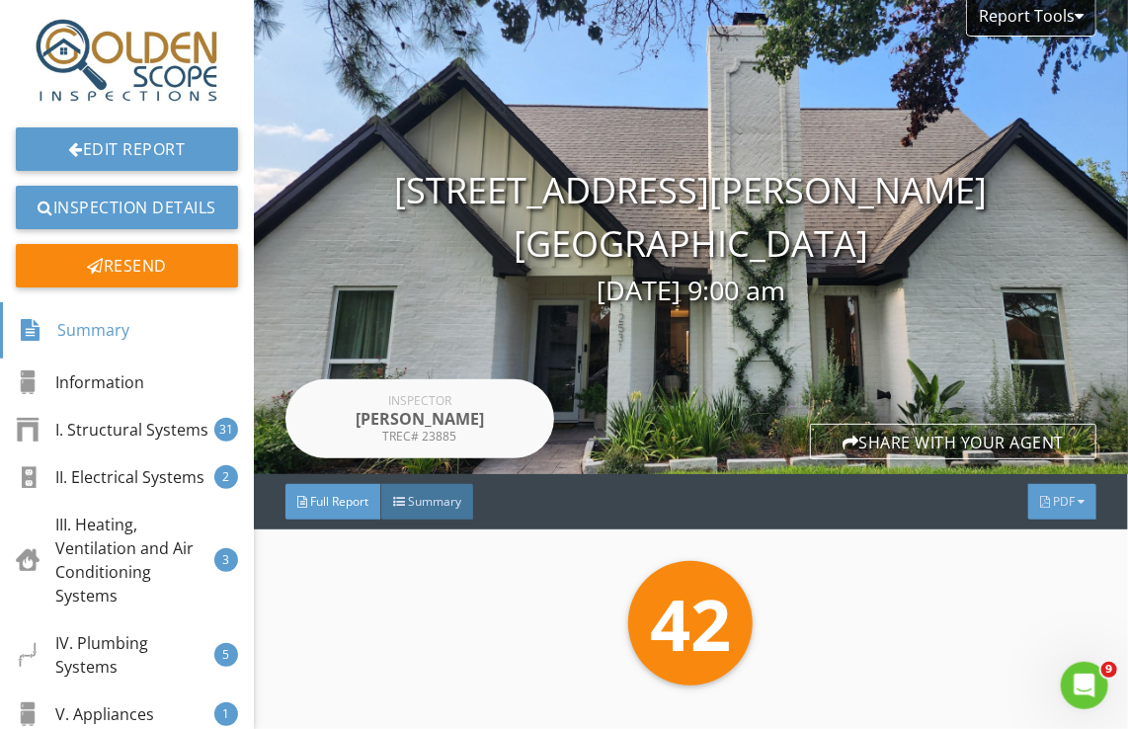
click at [1058, 509] on span "PDF" at bounding box center [1064, 501] width 22 height 17
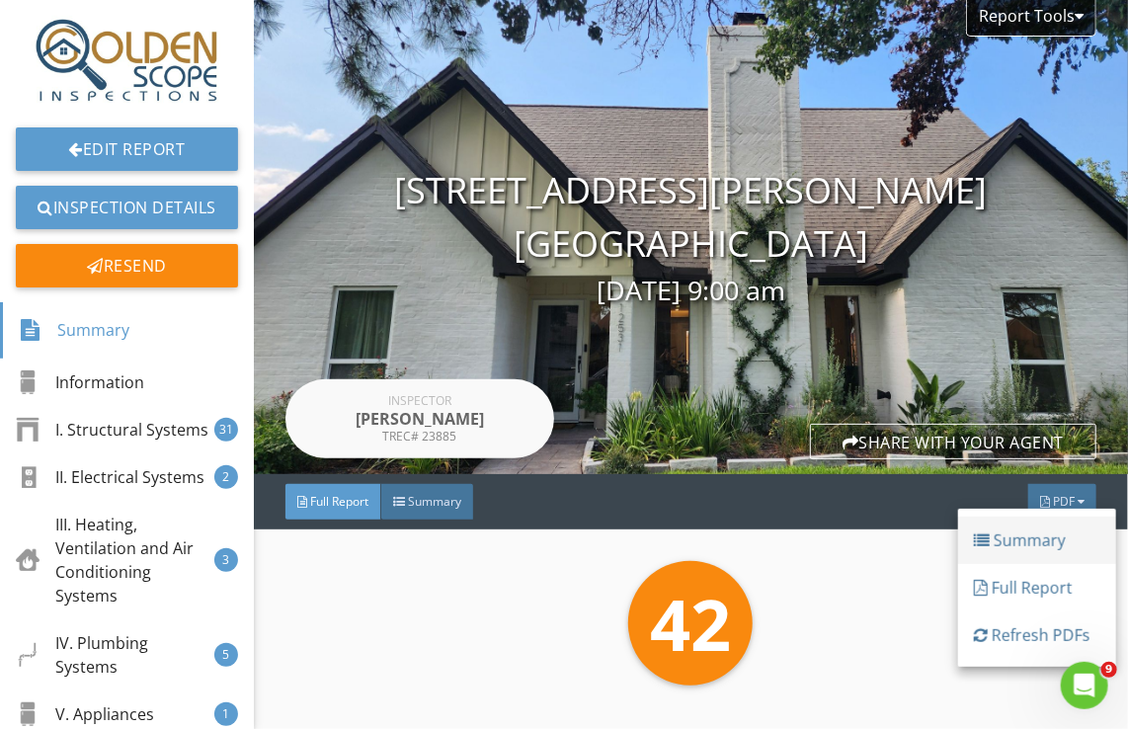
click at [1036, 547] on div "Summary" at bounding box center [1037, 540] width 126 height 24
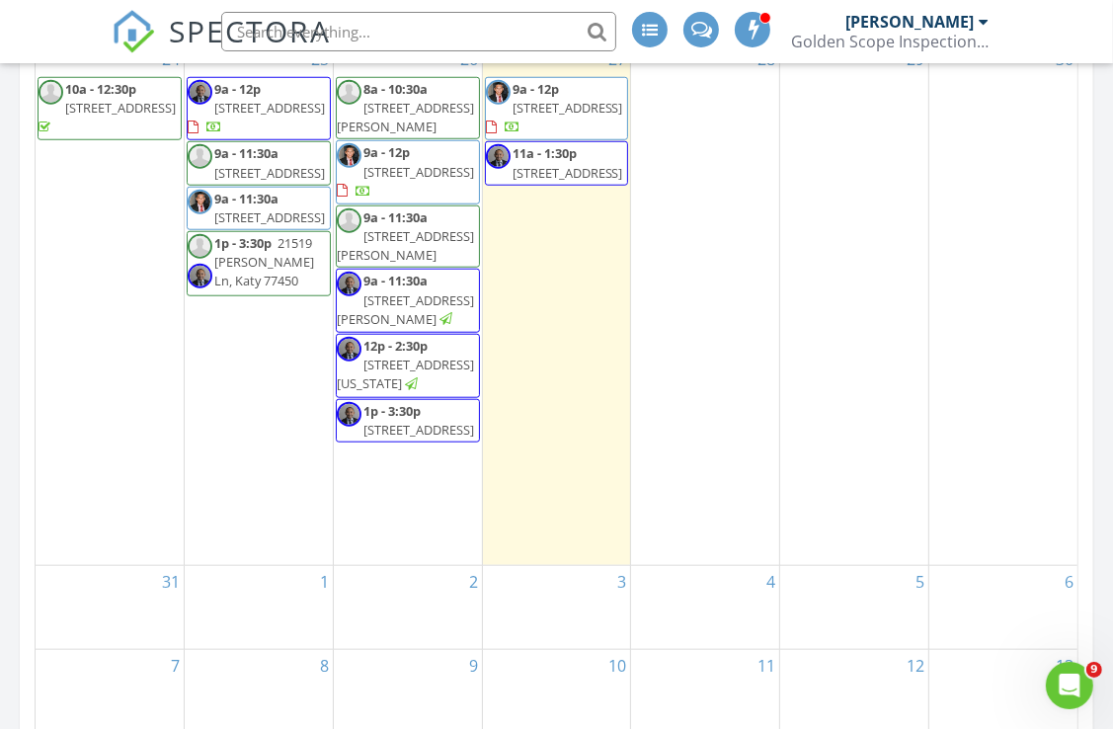
scroll to position [1185, 0]
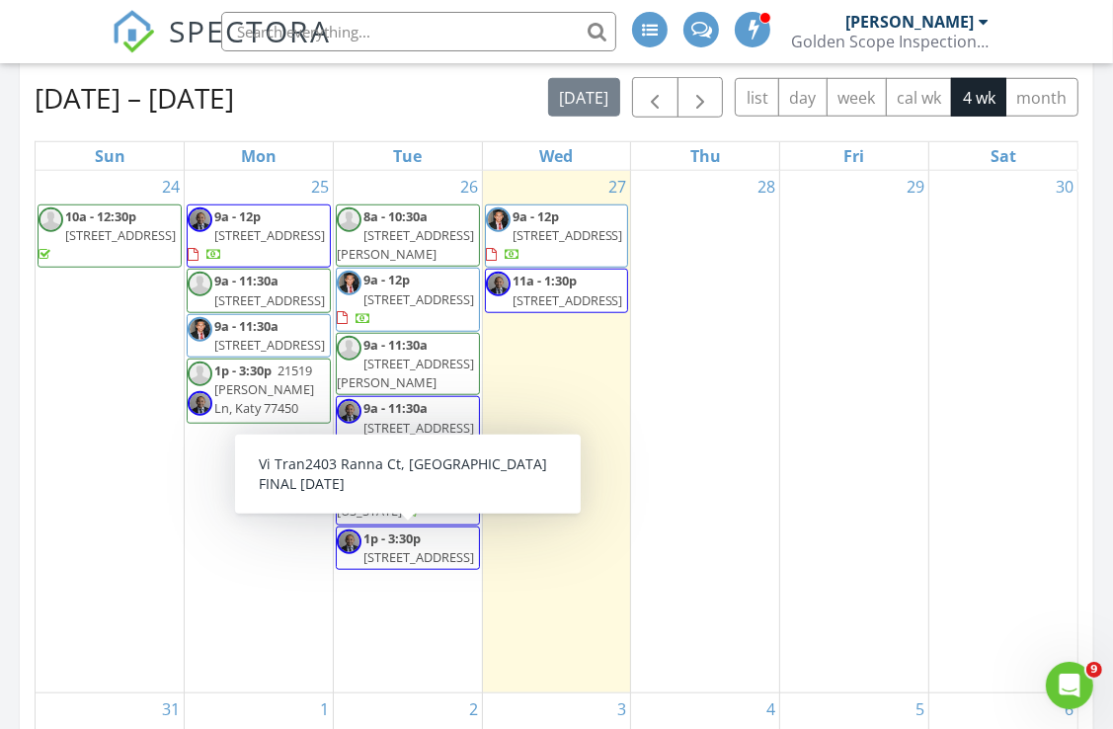
click at [426, 551] on span "[STREET_ADDRESS]" at bounding box center [418, 557] width 111 height 18
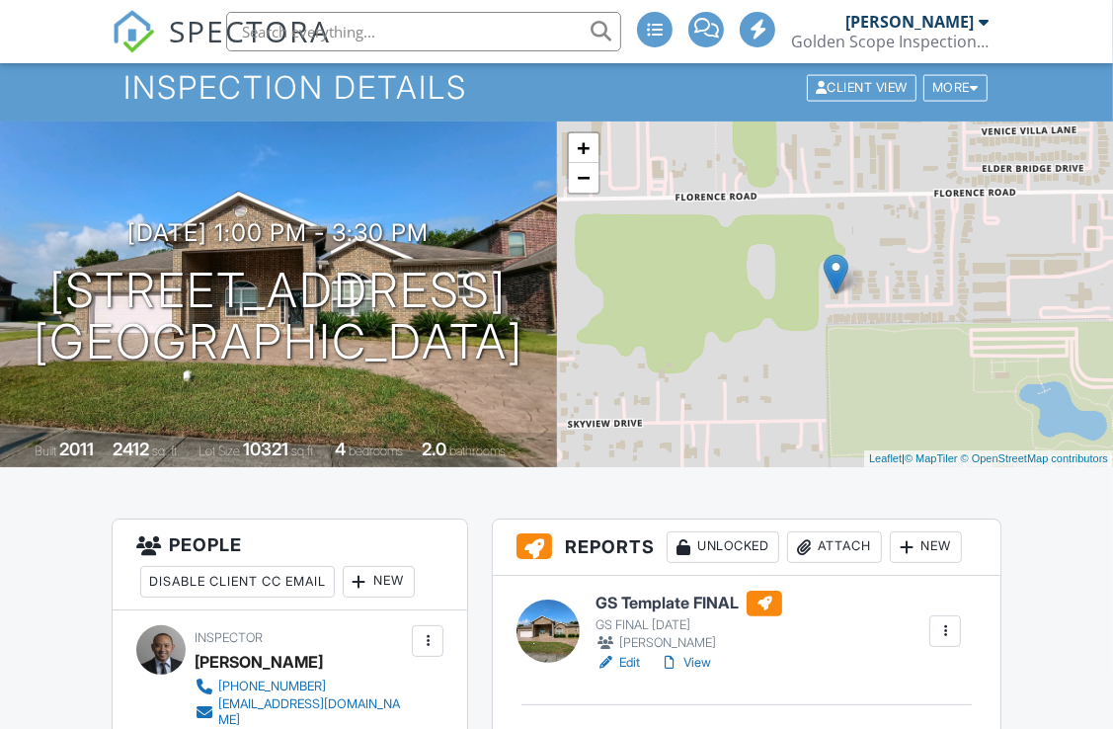
scroll to position [198, 0]
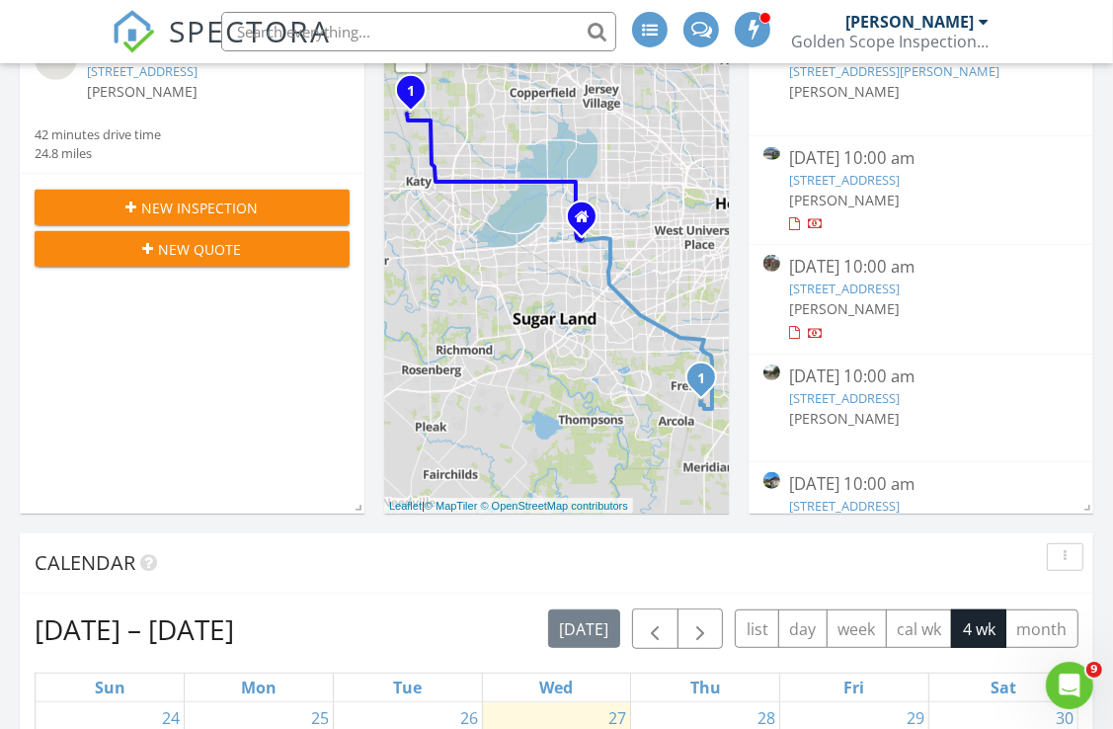
scroll to position [593, 0]
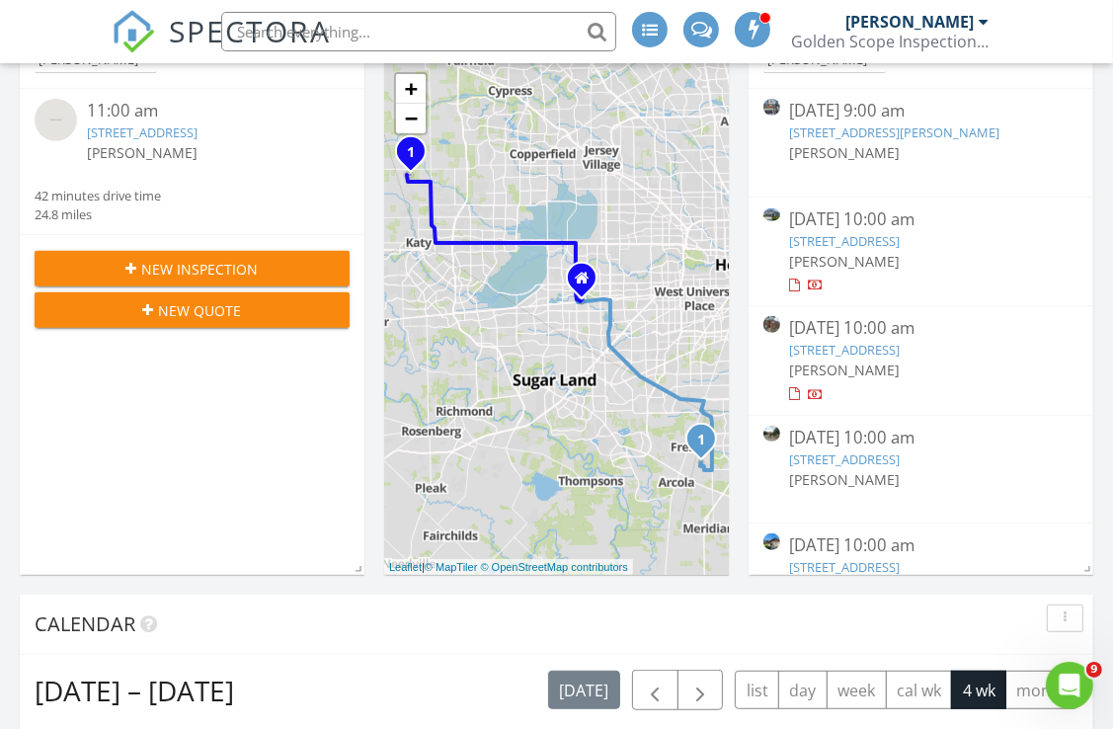
click at [983, 23] on div at bounding box center [984, 22] width 10 height 16
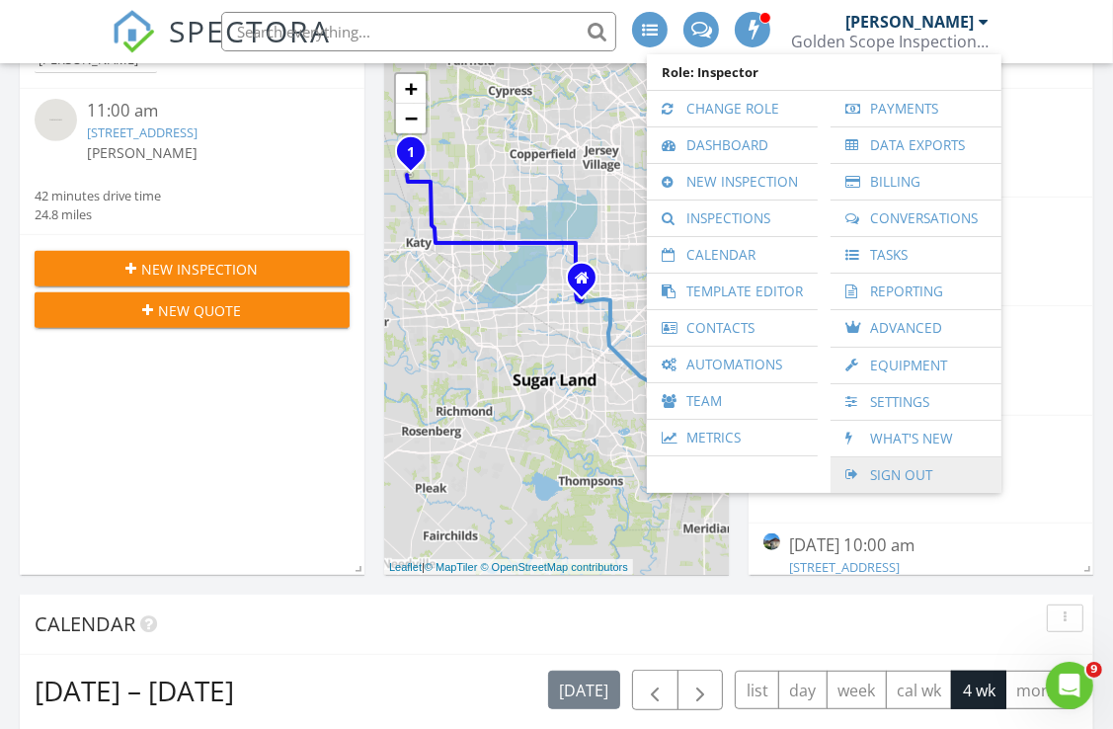
click at [885, 467] on link "Sign Out" at bounding box center [916, 475] width 151 height 36
